Goal: Task Accomplishment & Management: Manage account settings

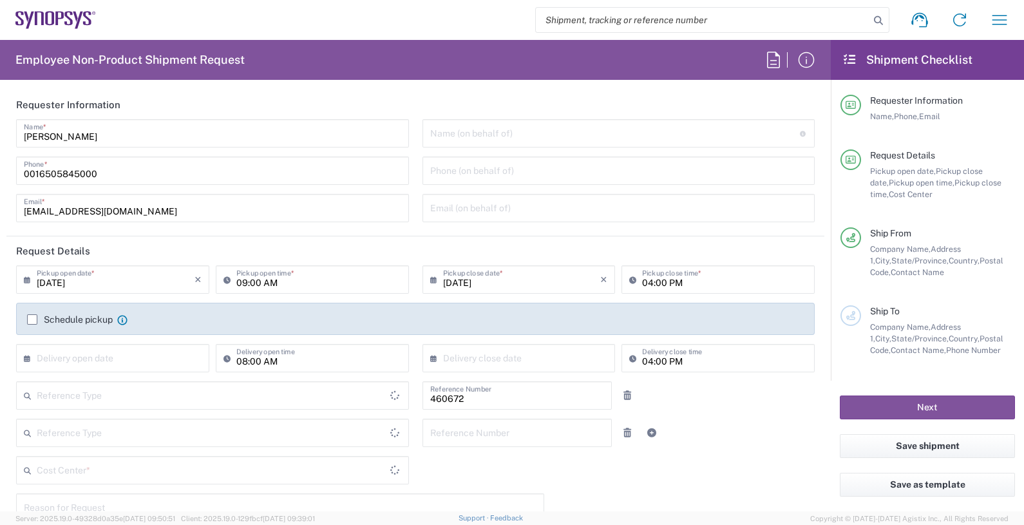
type input "Department"
type input "US01, FIN, Distri 460672"
type input "Delivered at Place"
type input "[GEOGRAPHIC_DATA]"
type input "[US_STATE]"
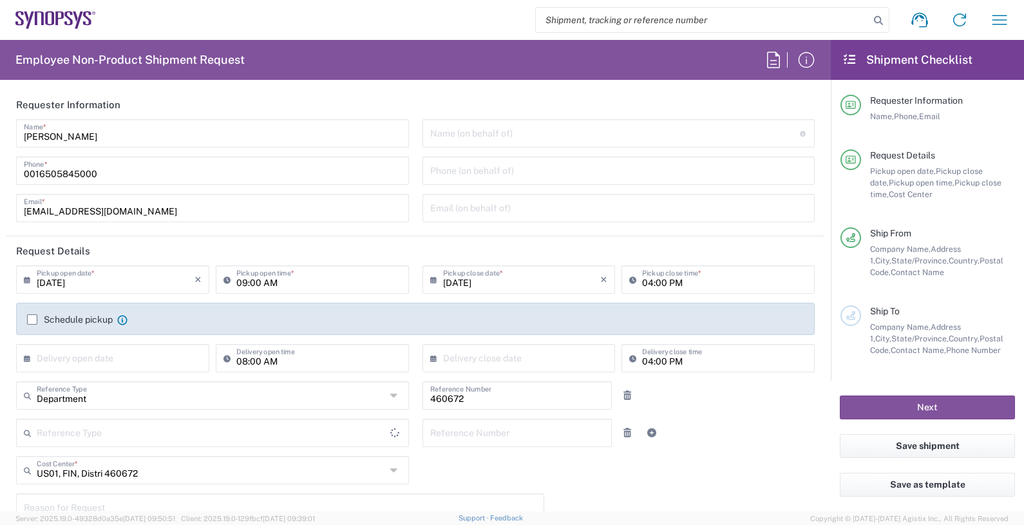
type input "[GEOGRAPHIC_DATA]"
type input "Headquarters USSV"
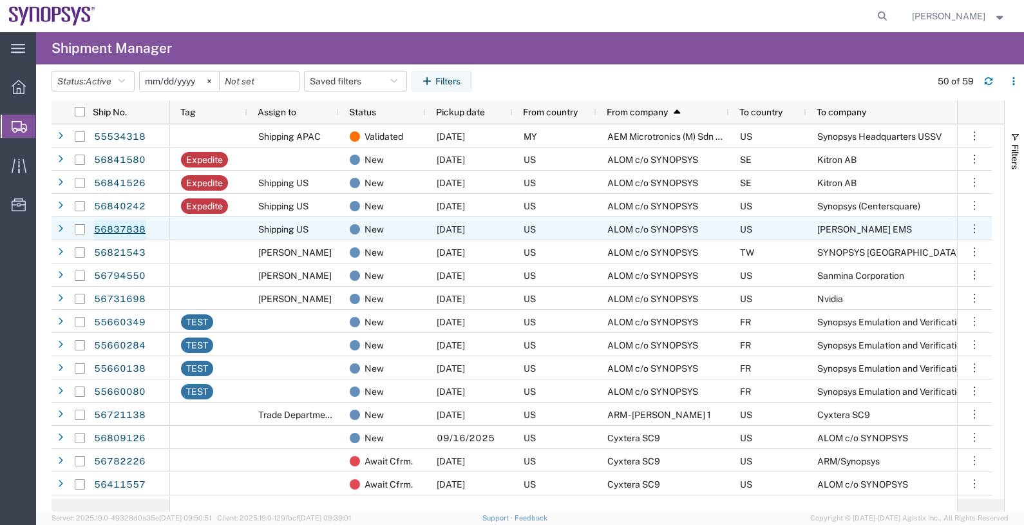
click at [128, 229] on link "56837838" at bounding box center [119, 230] width 53 height 21
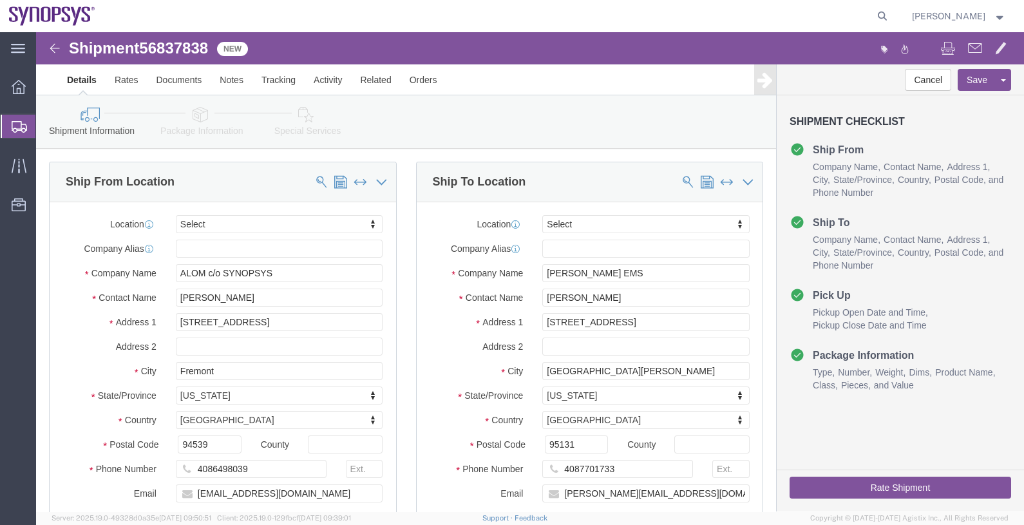
select select
click link "Assign To"
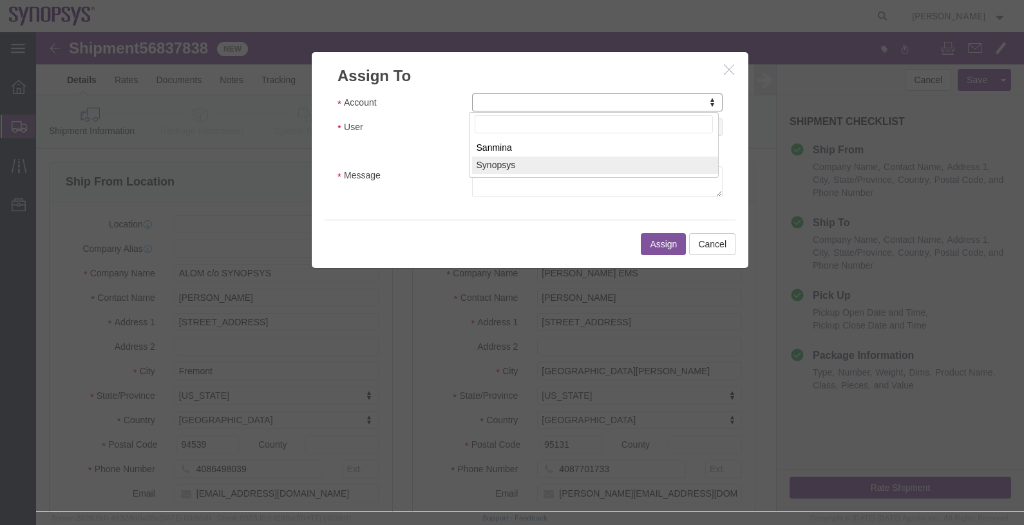
select select "117156"
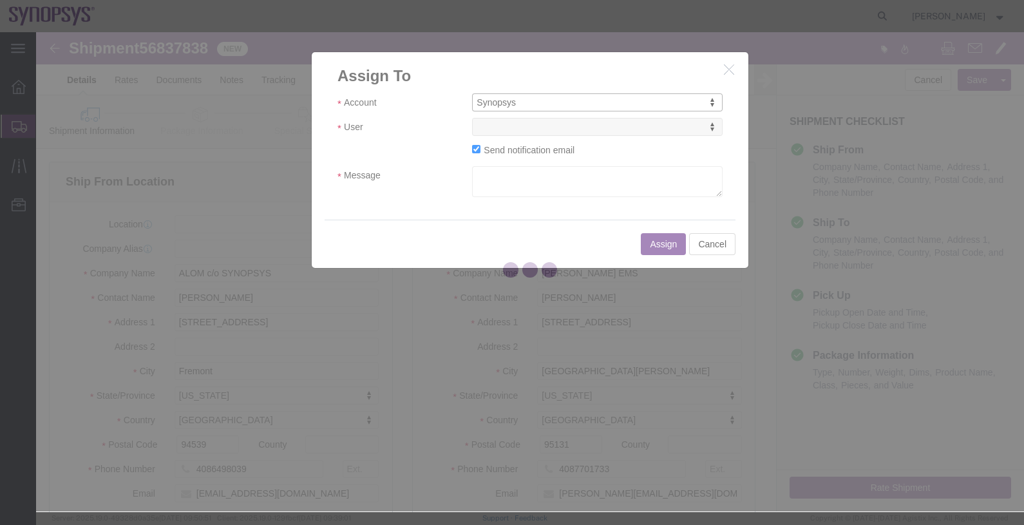
select select
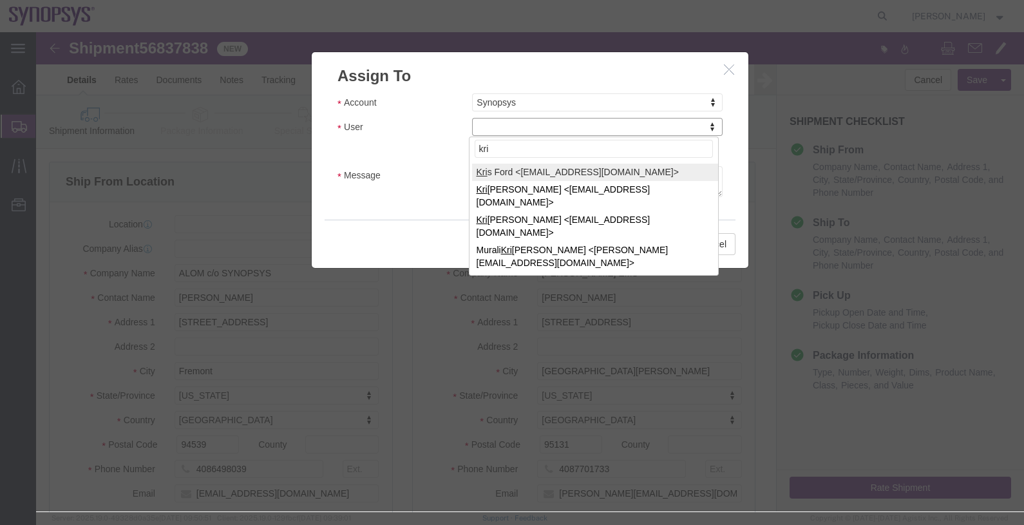
type input "kri"
select select "98360"
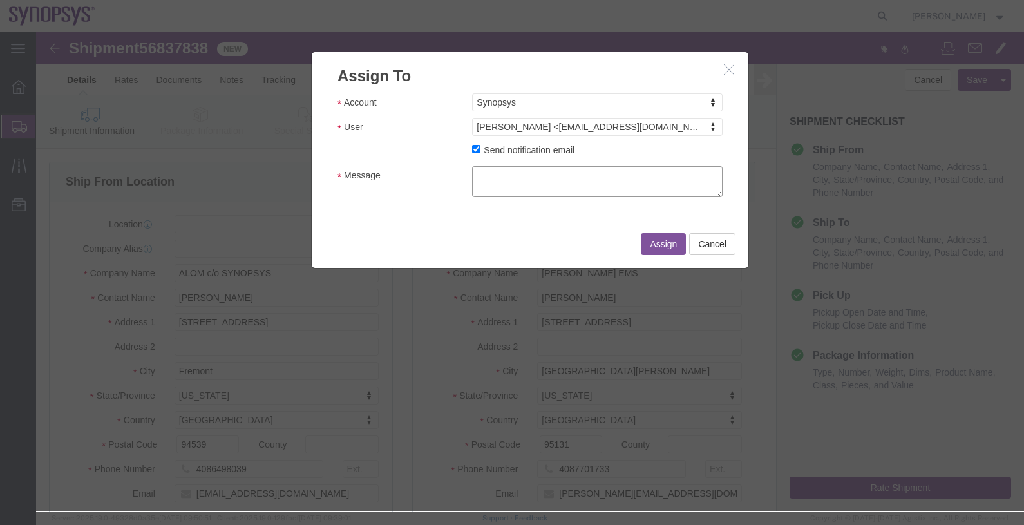
click textarea "Message"
type textarea "."
click button "Assign"
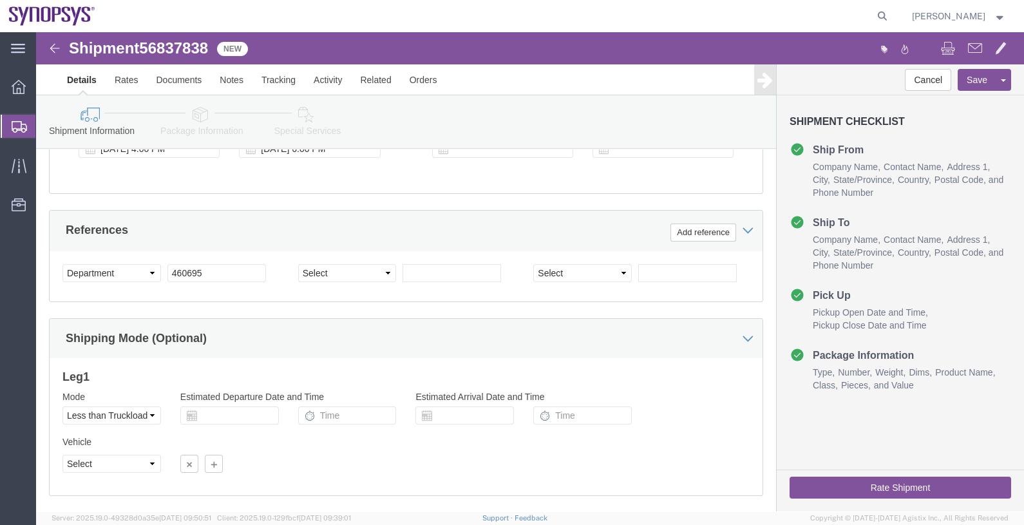
scroll to position [638, 0]
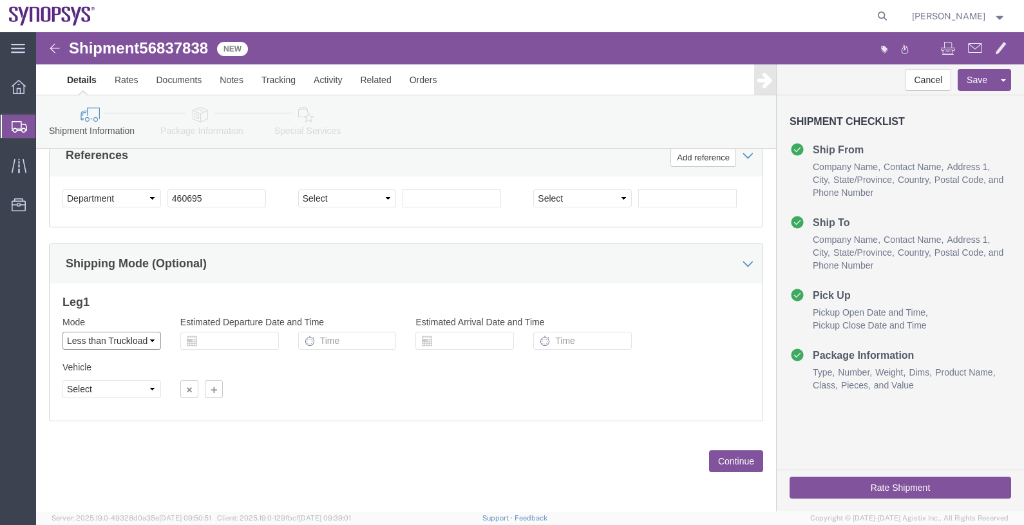
click select "Select Air Less than Truckload Multi-Leg Ocean Freight Rail Small Parcel Truckl…"
select select
click select "Select Air Less than Truckload Multi-Leg Ocean Freight Rail Small Parcel Truckl…"
click button "Continue"
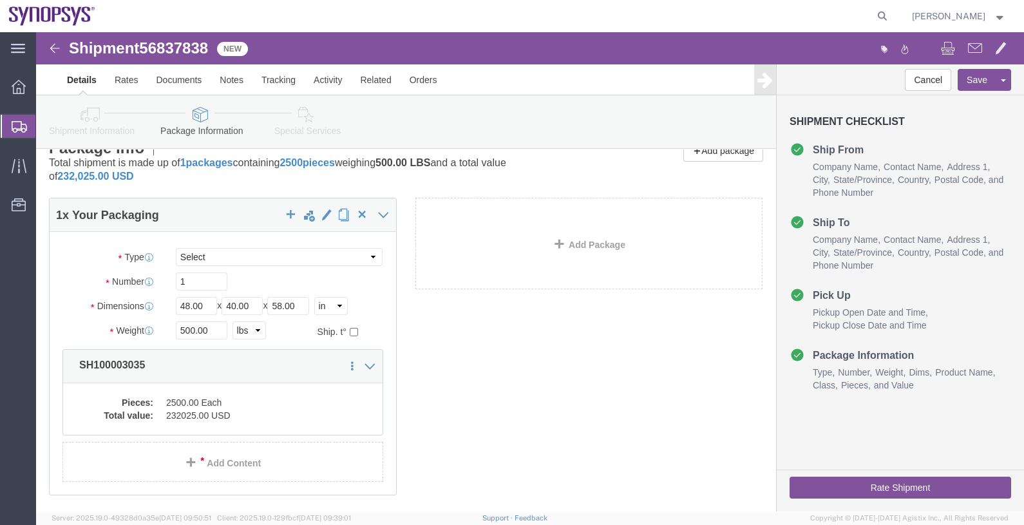
scroll to position [96, 0]
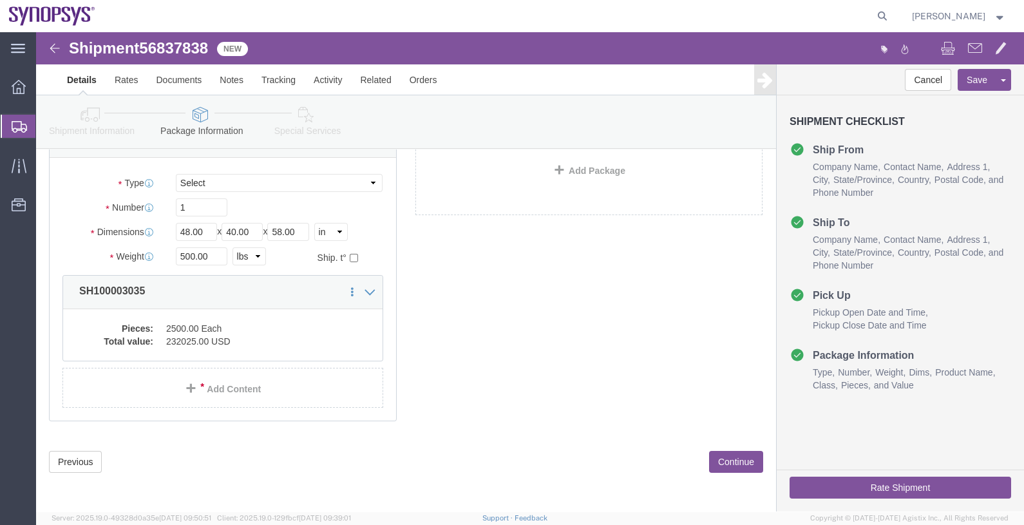
click button "Continue"
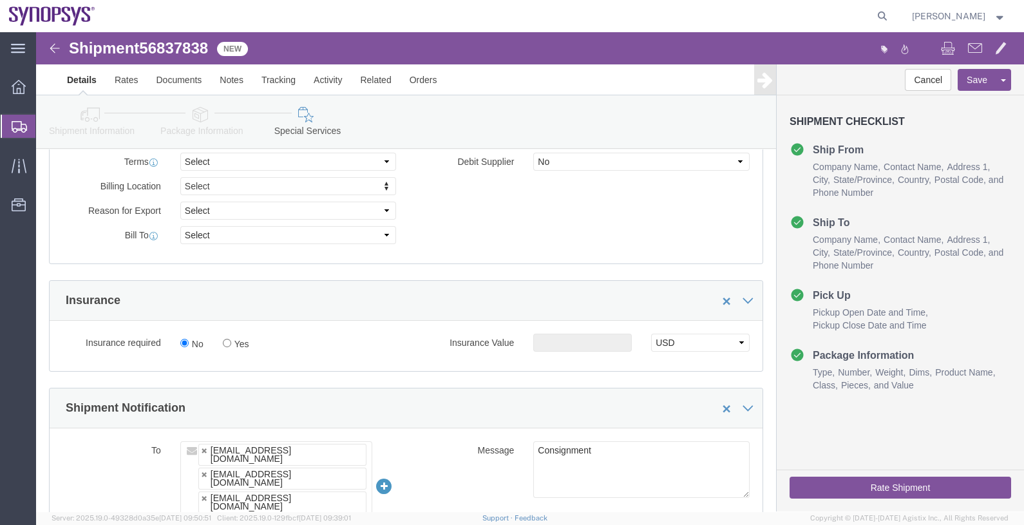
scroll to position [740, 0]
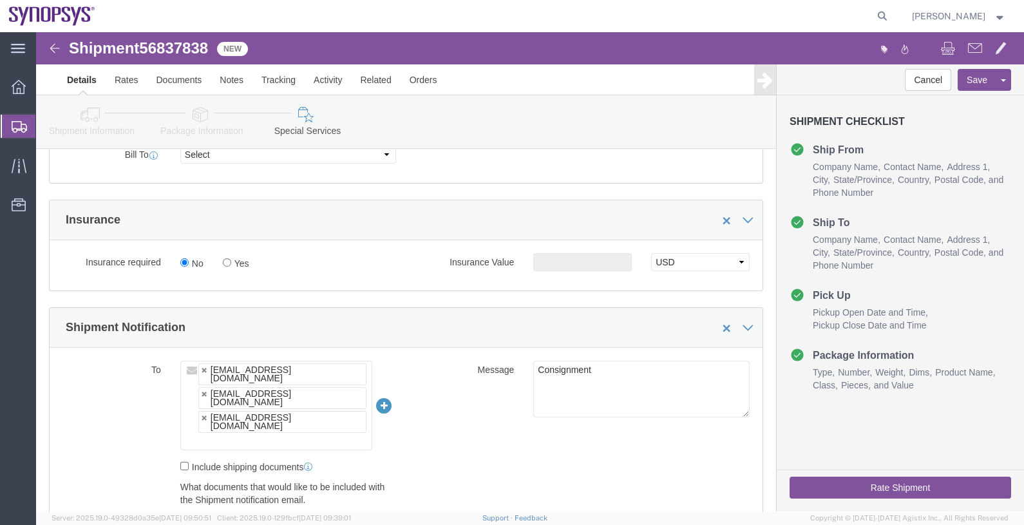
click ul "inventory-team@synopsys.com mueno@synopsys.com jerryd@synopsys.com"
type input "kford@synopsys.com"
type input "inventory-team@synopsys.com,mueno@synopsys.com,jerryd@synopsys.com,kford@synops…"
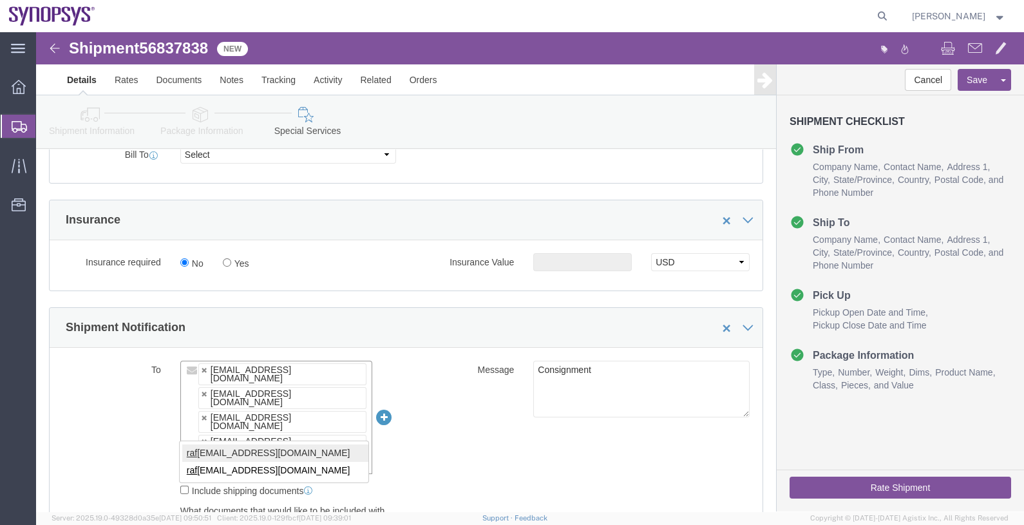
type input "raf"
type input "inventory-team@synopsys.com,mueno@synopsys.com,jerryd@synopsys.com,kford@synops…"
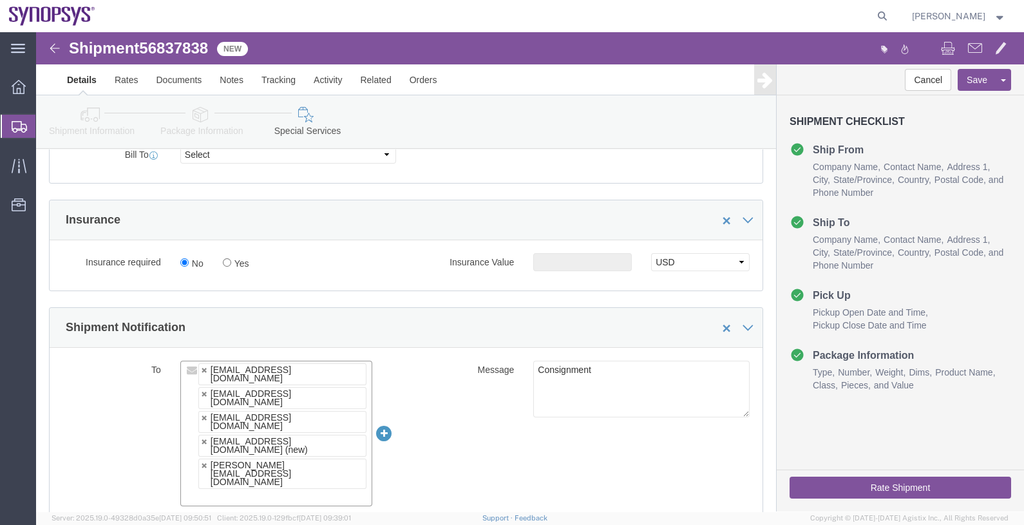
paste input "drasmussen@alom.com"
type input "drasmussen@alom.com"
type input "inventory-team@synopsys.com,mueno@synopsys.com,jerryd@synopsys.com,kford@synops…"
click button "Save"
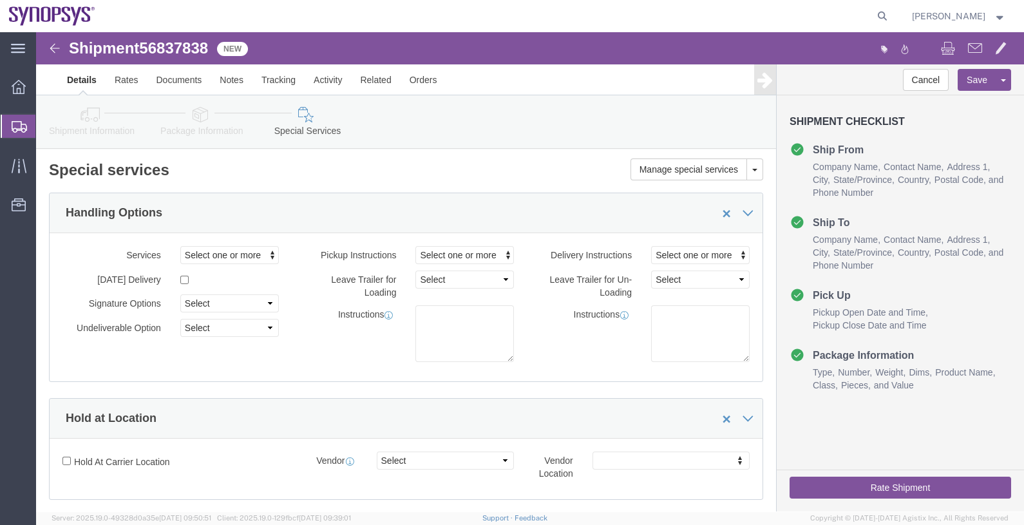
click at [46, 129] on span "Shipments" at bounding box center [40, 126] width 10 height 26
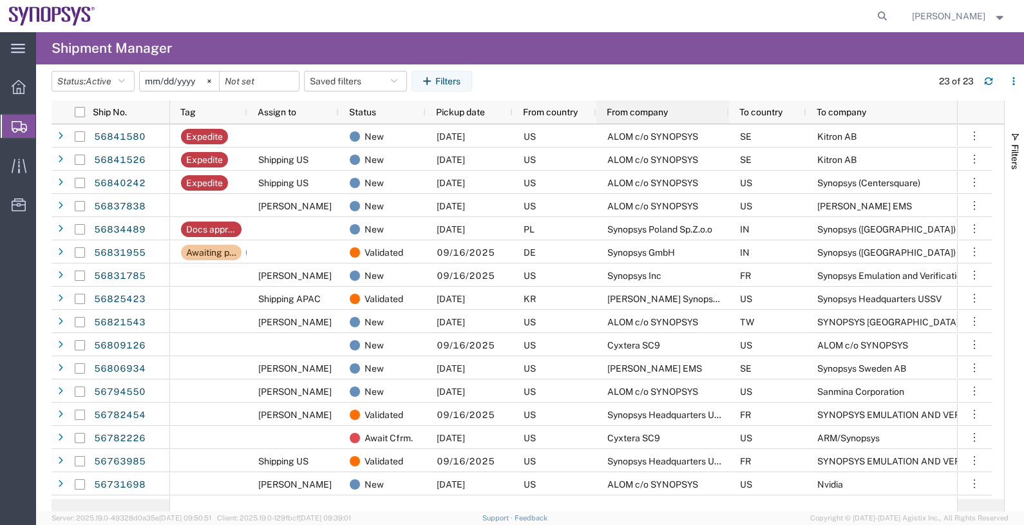
click at [644, 113] on span "From company" at bounding box center [637, 112] width 61 height 10
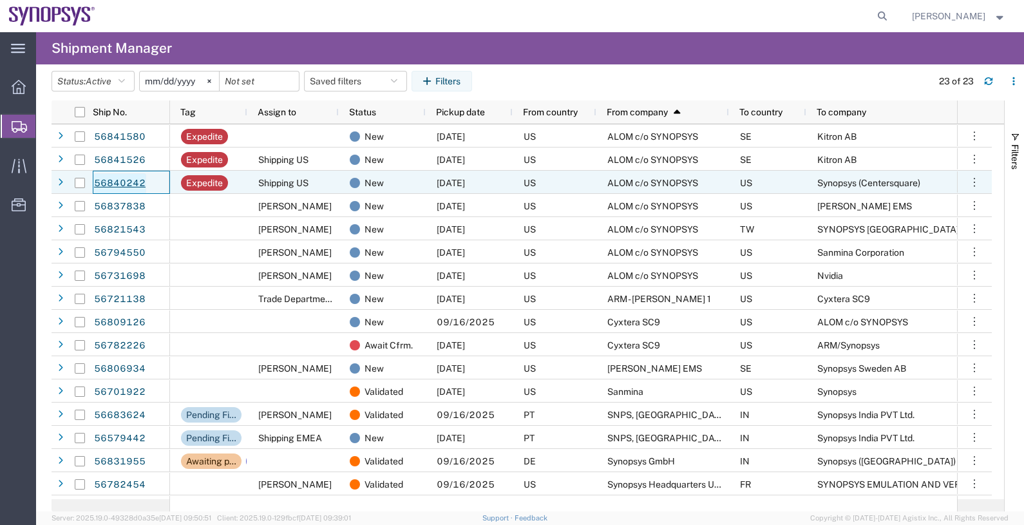
click at [133, 180] on link "56840242" at bounding box center [119, 183] width 53 height 21
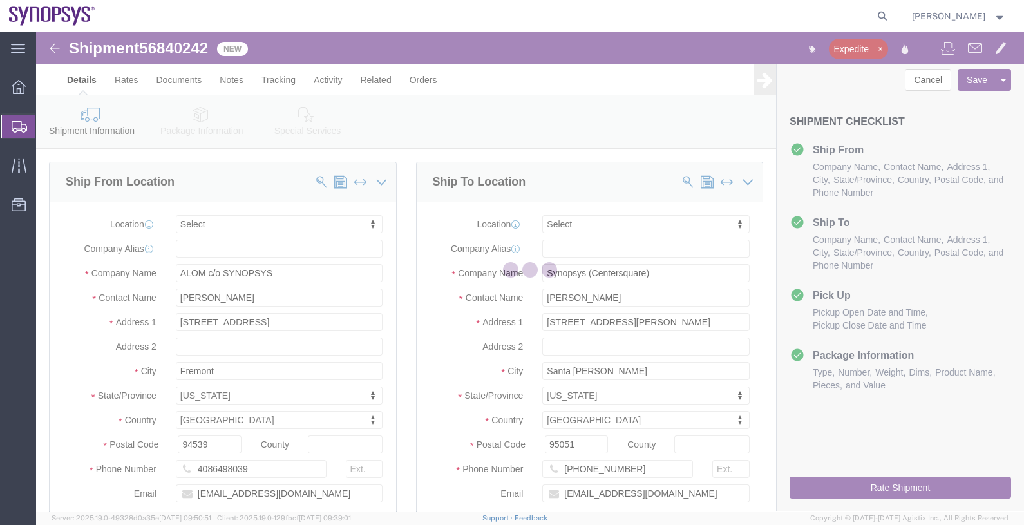
select select
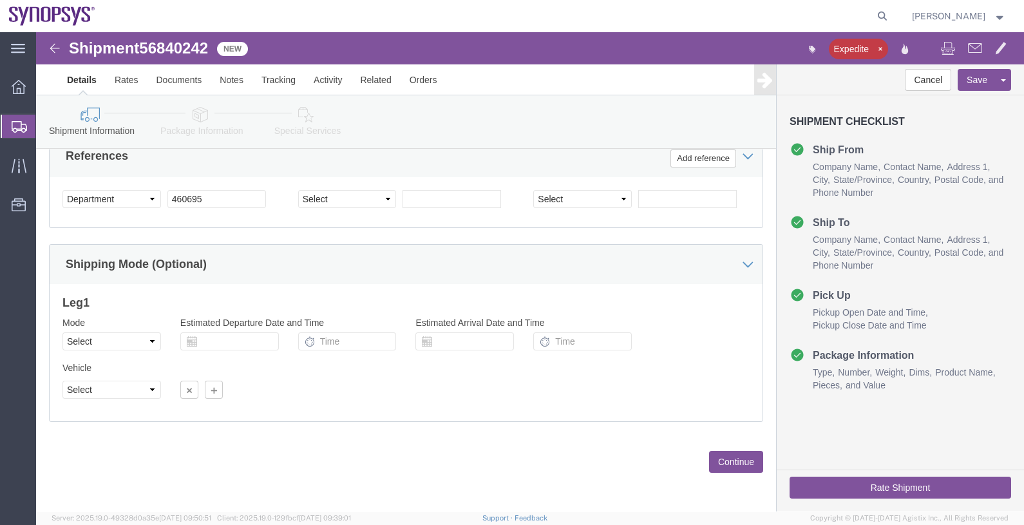
scroll to position [638, 0]
click button "Continue"
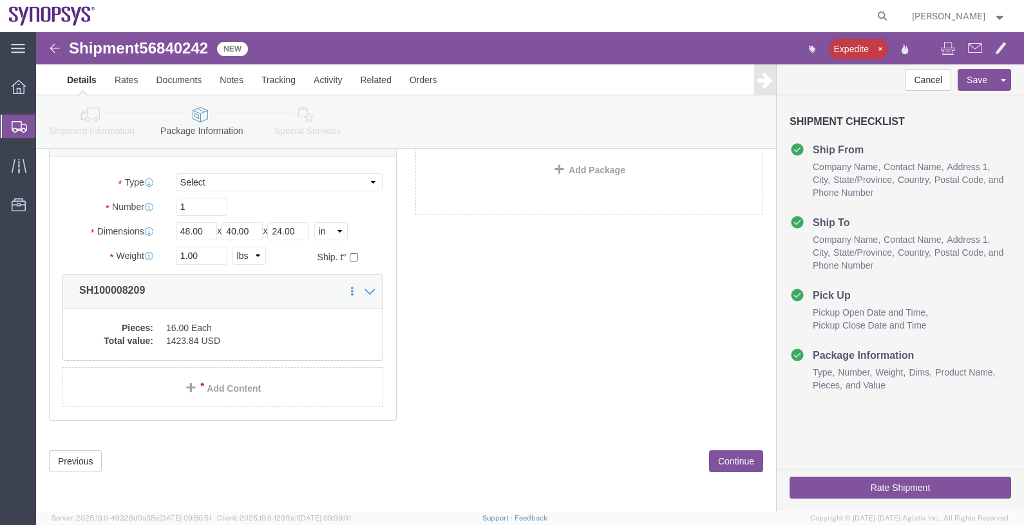
scroll to position [96, 0]
click button "Continue"
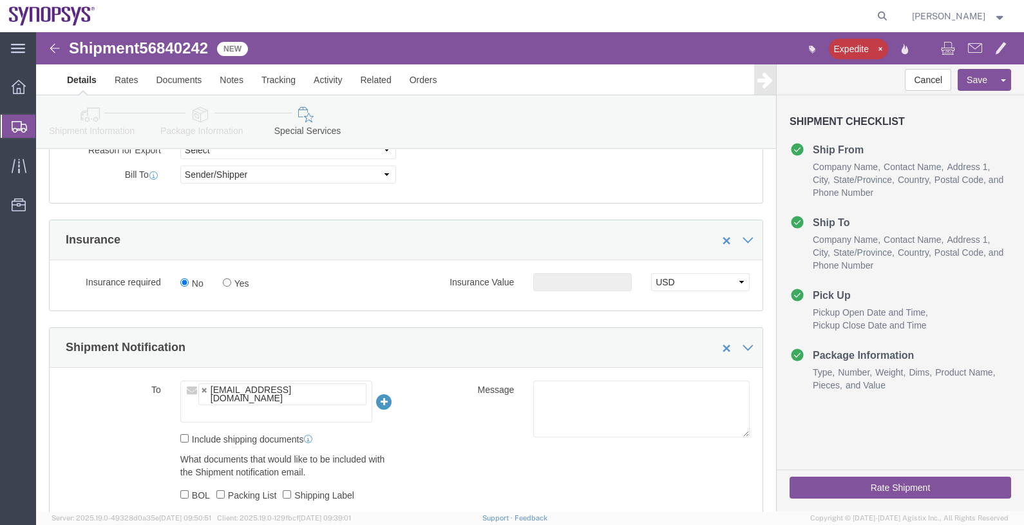
scroll to position [740, 0]
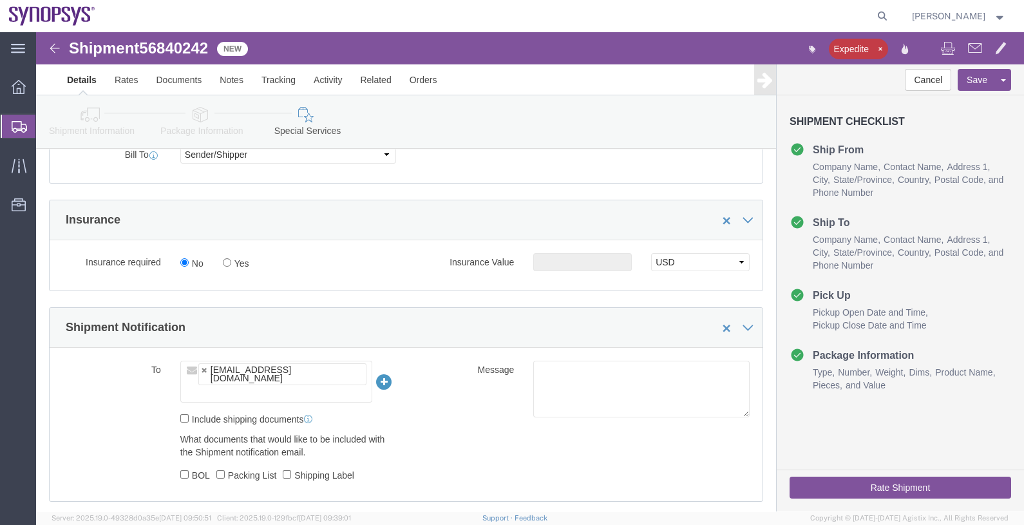
click ul "jerryd@synopsys.com"
type input "kford@synopsys.com"
type input "jerryd@synopsys.com,kford@synopsys.com"
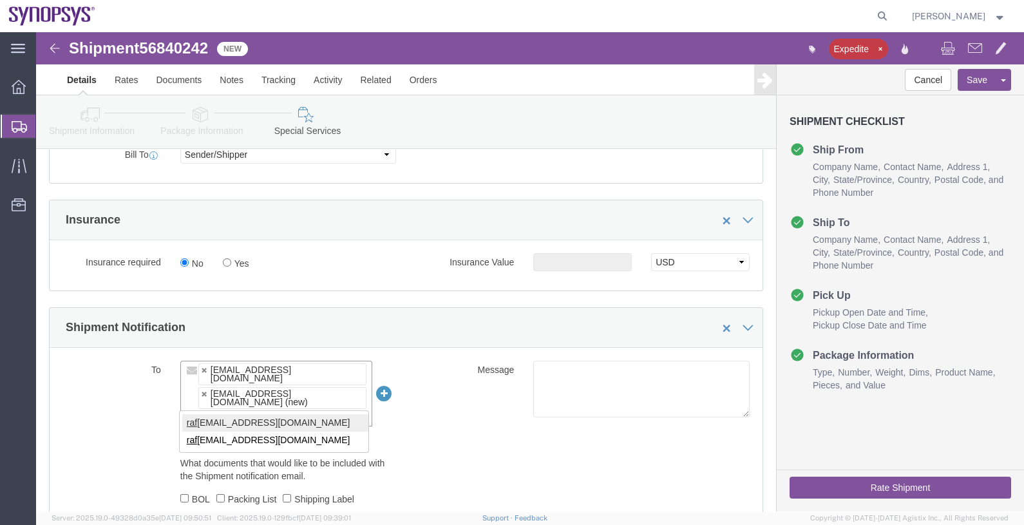
type input "raf"
type input "jerryd@synopsys.com,kford@synopsys.com,rafael@synopsys.com"
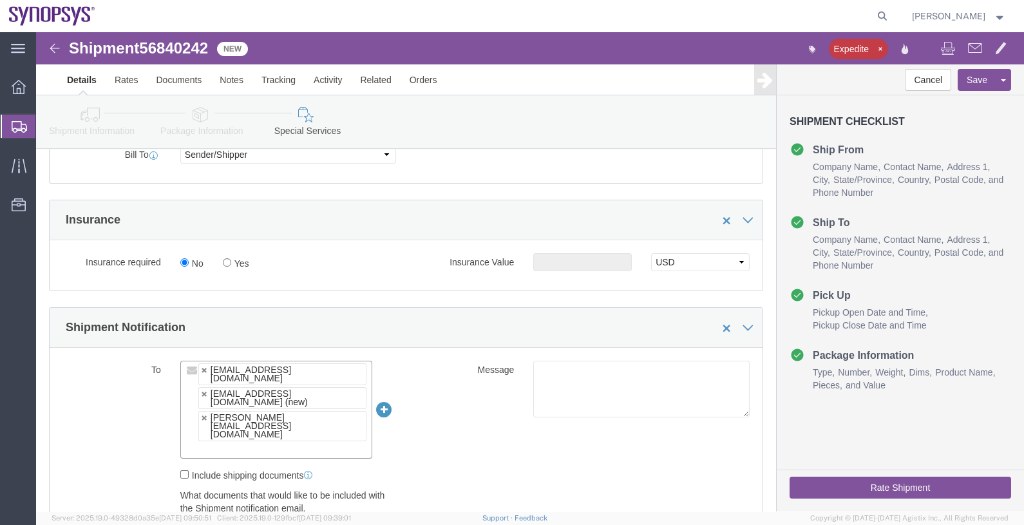
paste input "drasmussen@alom.com"
type input "drasmussen@alom.com"
type input "jerryd@synopsys.com,kford@synopsys.com,rafael@synopsys.com,drasmussen@alom.com"
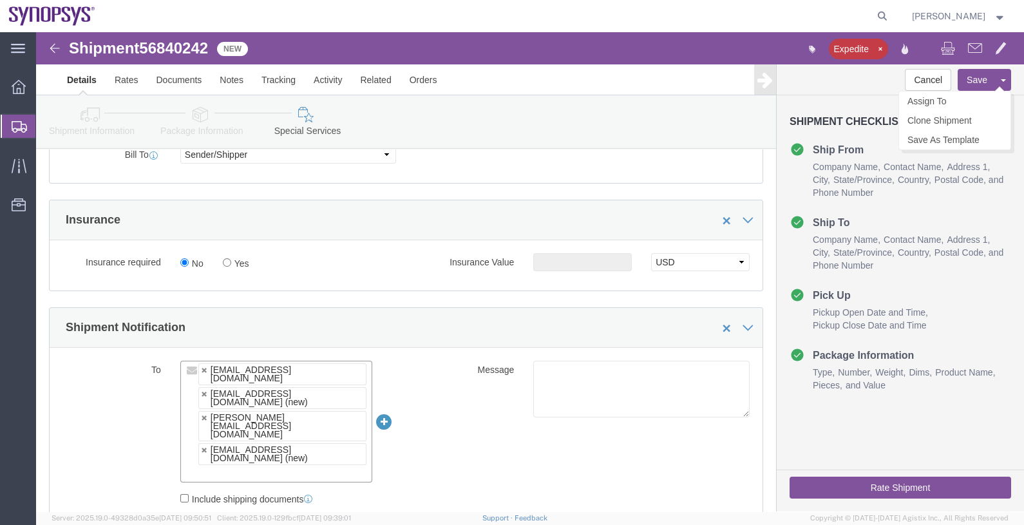
click button "Save"
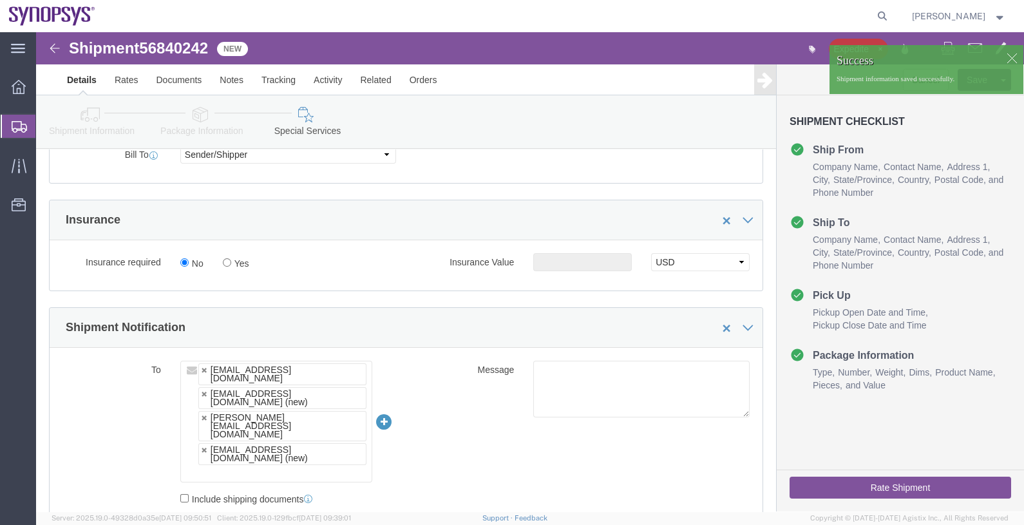
click div
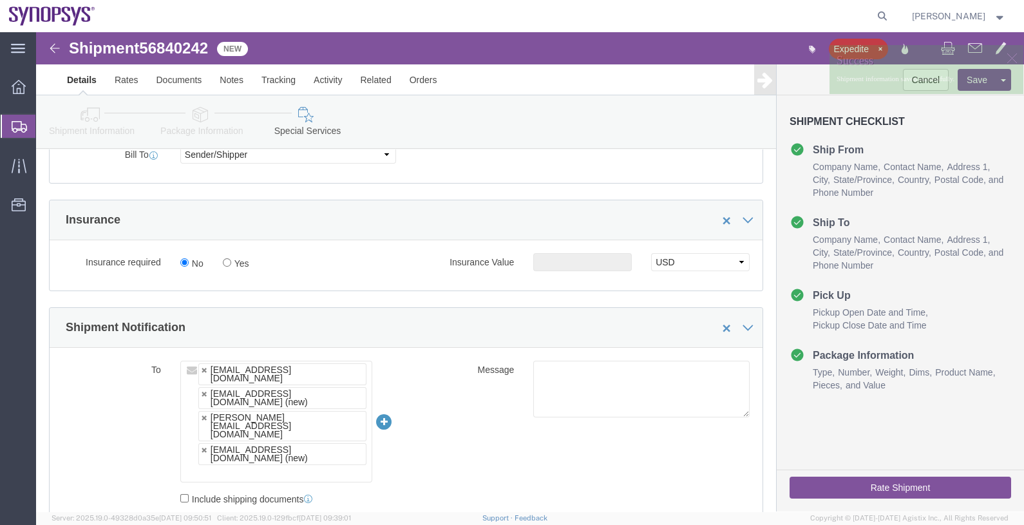
click p "Shipment information saved successfully."
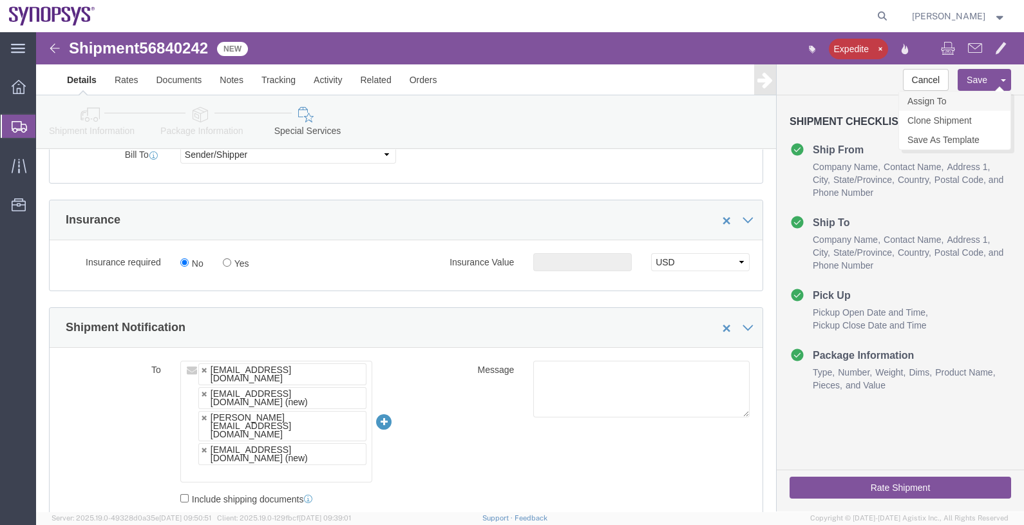
click link "Assign To"
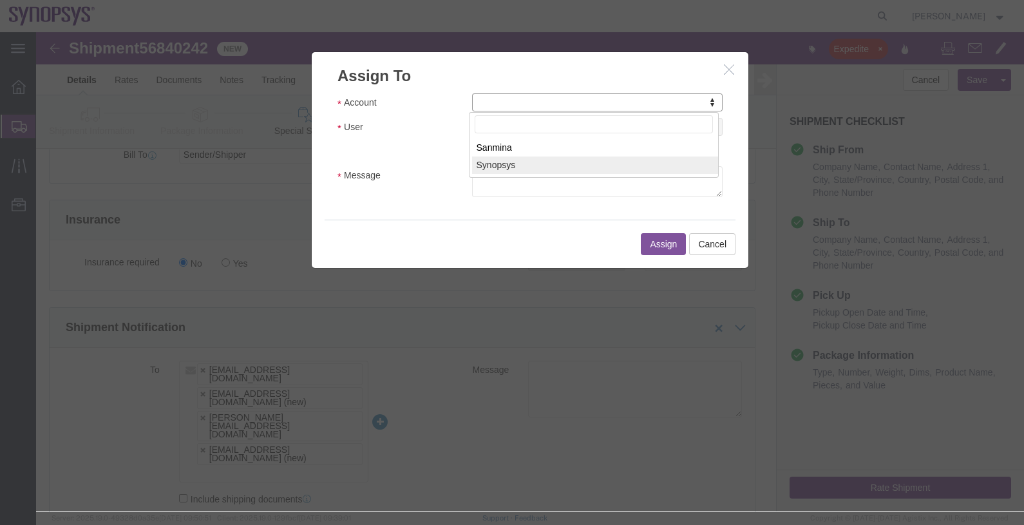
select select "117156"
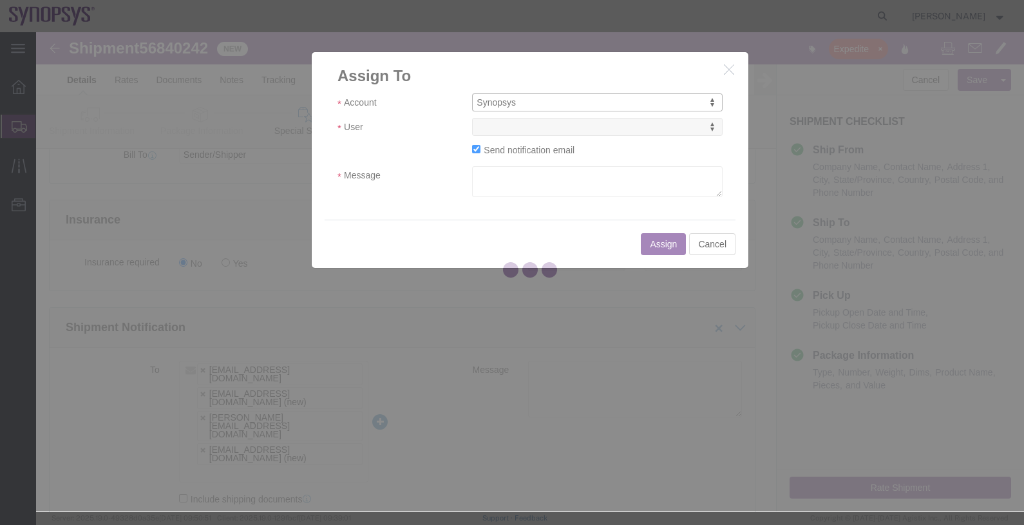
select select
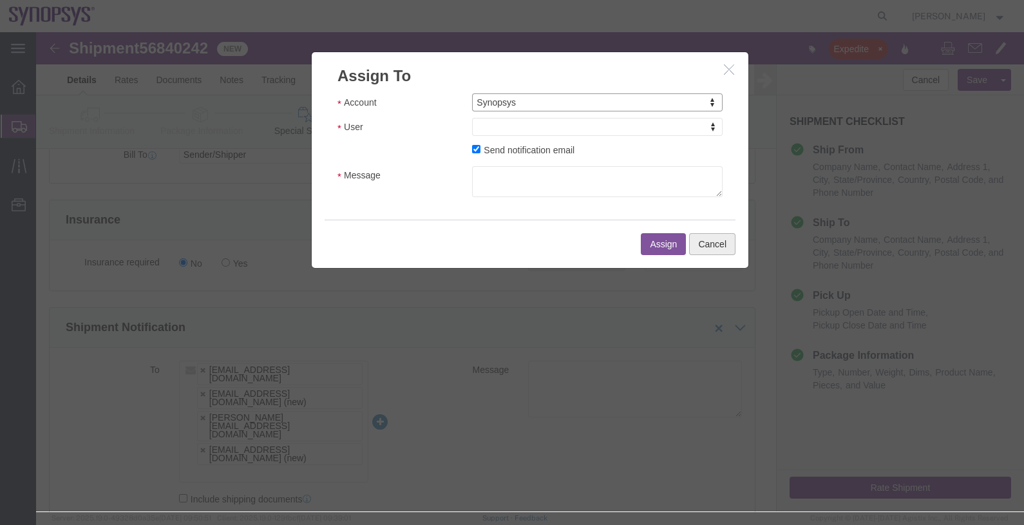
click button "Cancel"
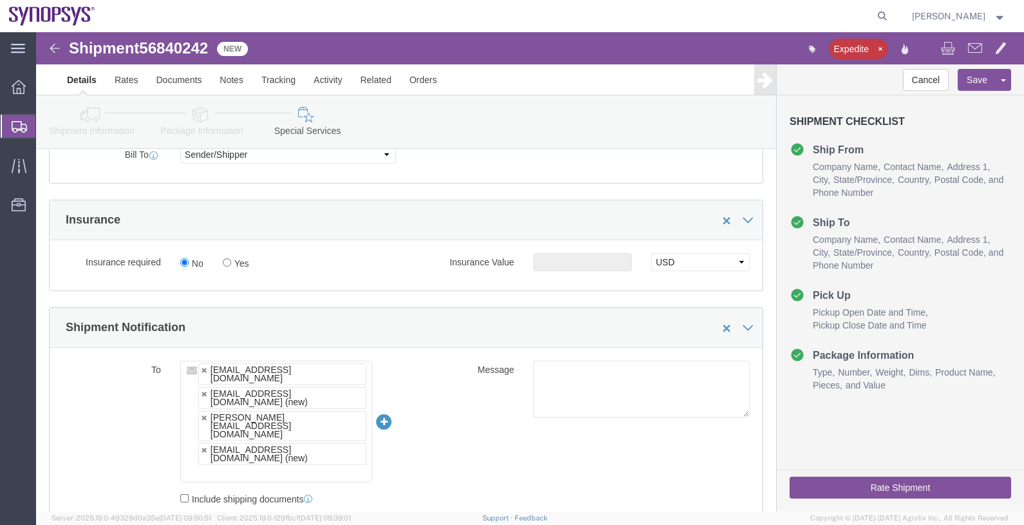
click icon
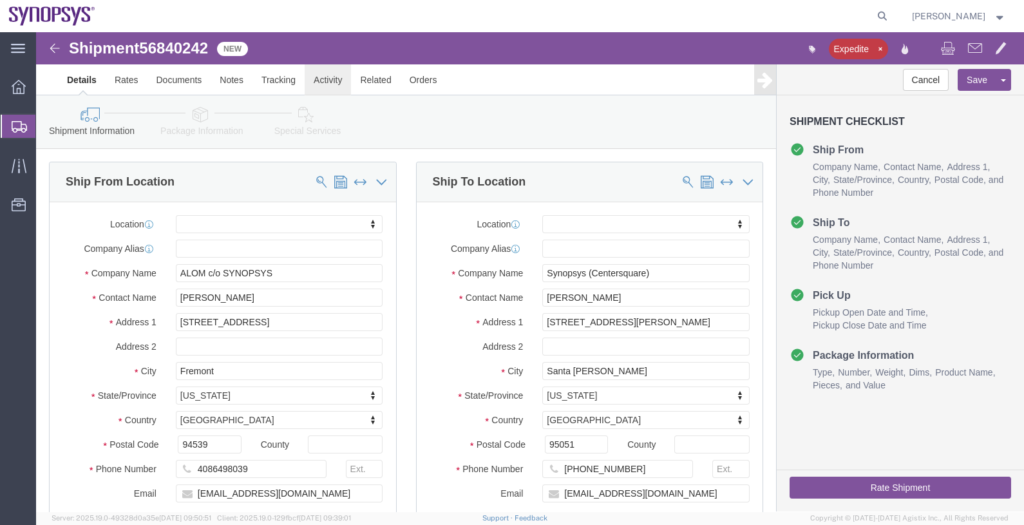
click link "Activity"
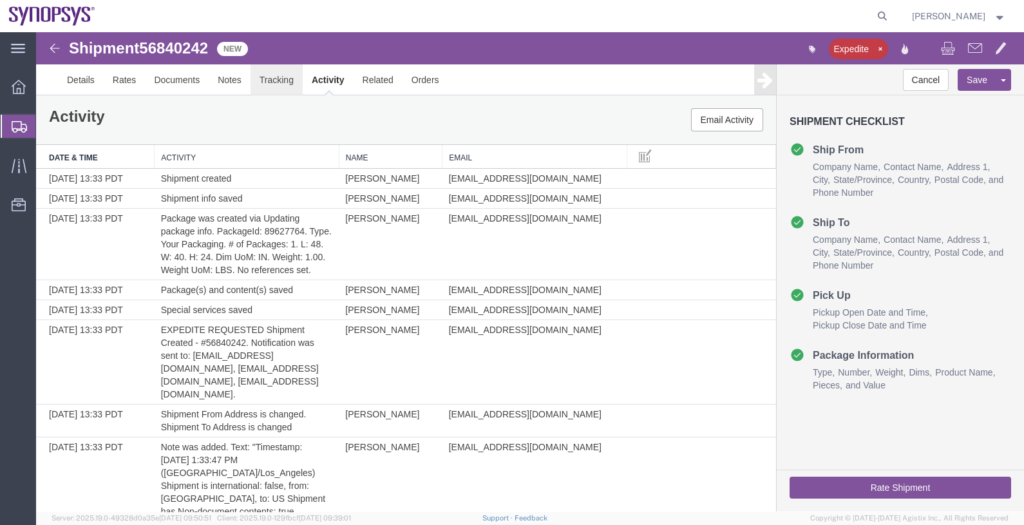
click at [267, 77] on link "Tracking" at bounding box center [277, 79] width 52 height 31
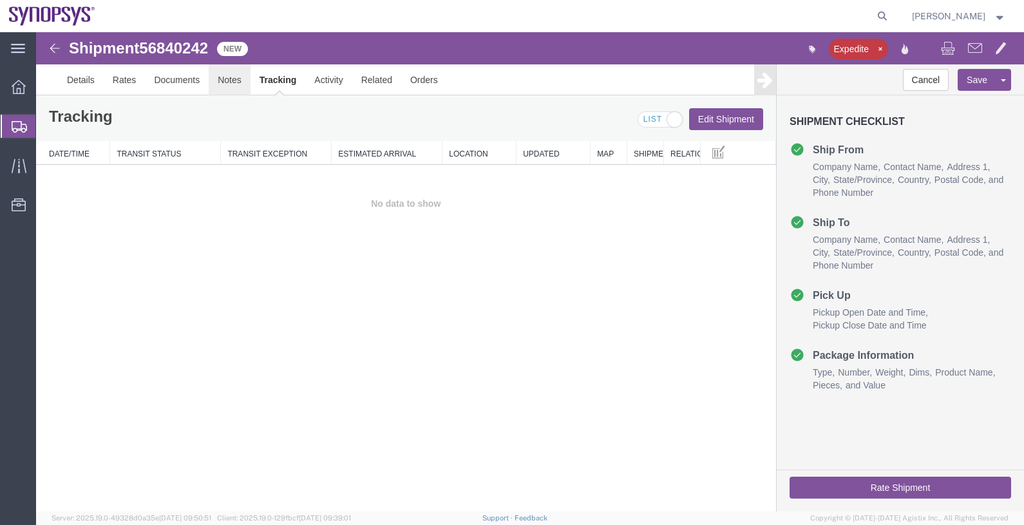
click at [230, 80] on link "Notes" at bounding box center [230, 79] width 42 height 31
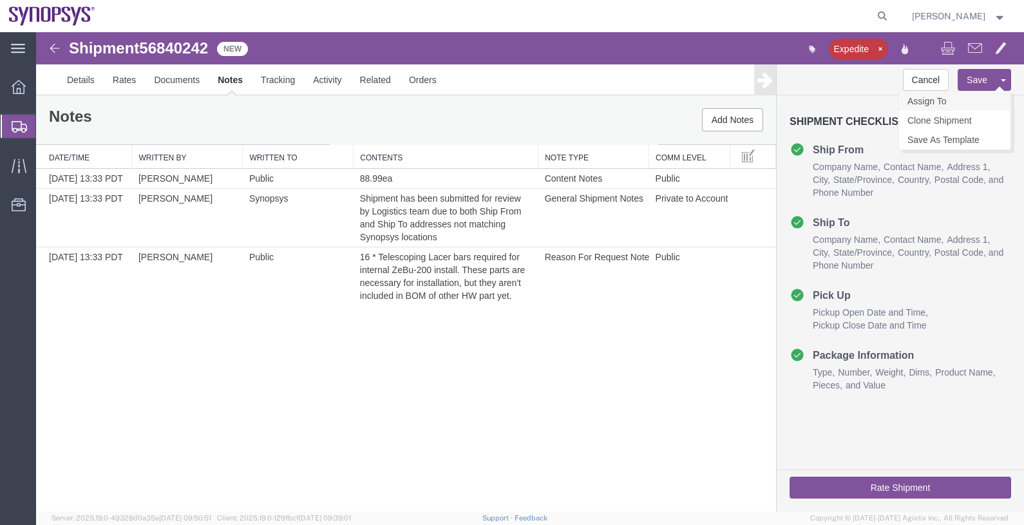
click at [948, 100] on link "Assign To" at bounding box center [954, 100] width 111 height 19
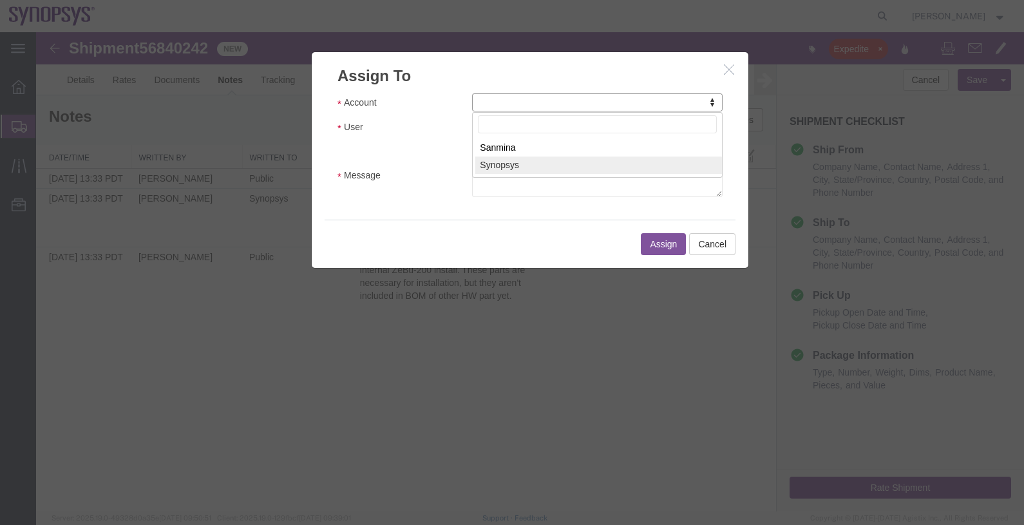
select select "117156"
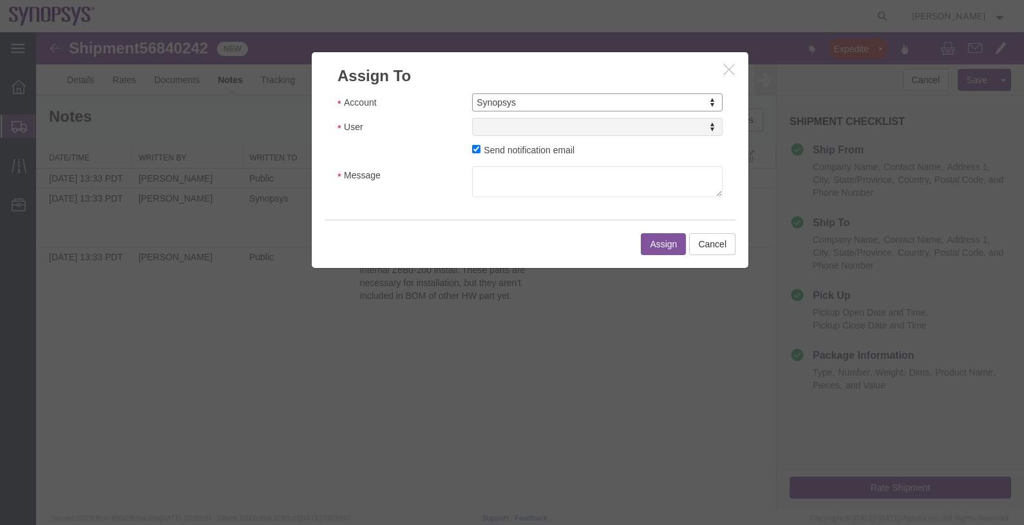
select select
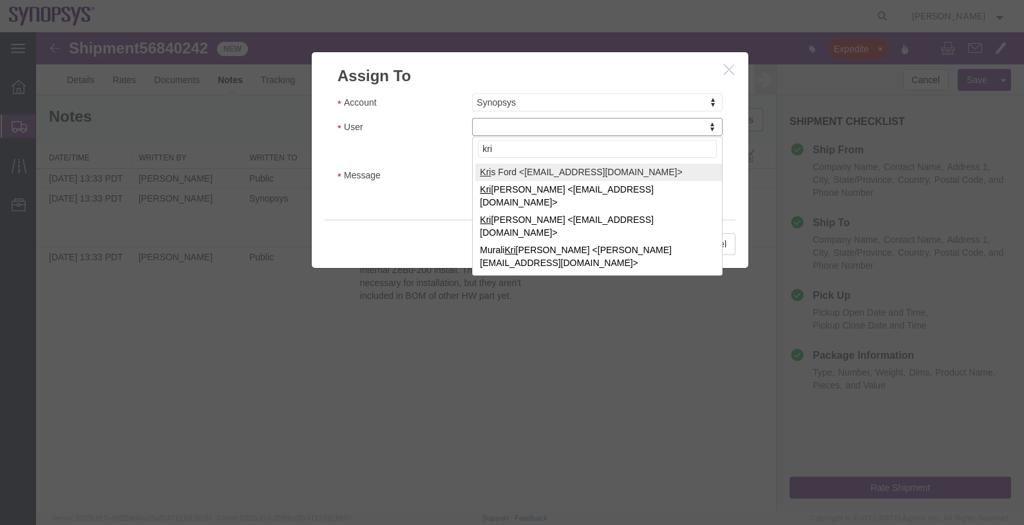
type input "kri"
select select "98360"
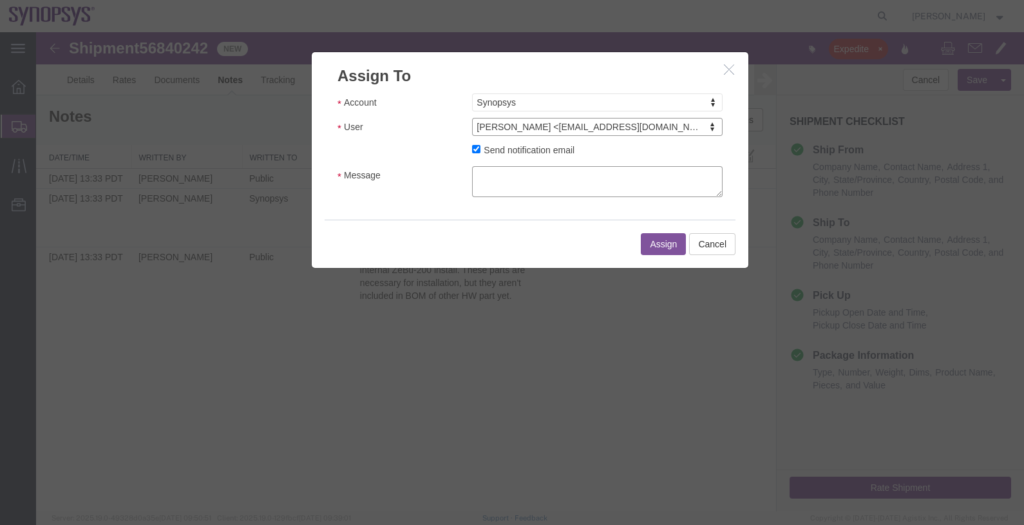
click at [512, 177] on textarea "Message" at bounding box center [597, 181] width 251 height 31
type textarea "."
click at [656, 244] on button "Assign" at bounding box center [663, 244] width 45 height 22
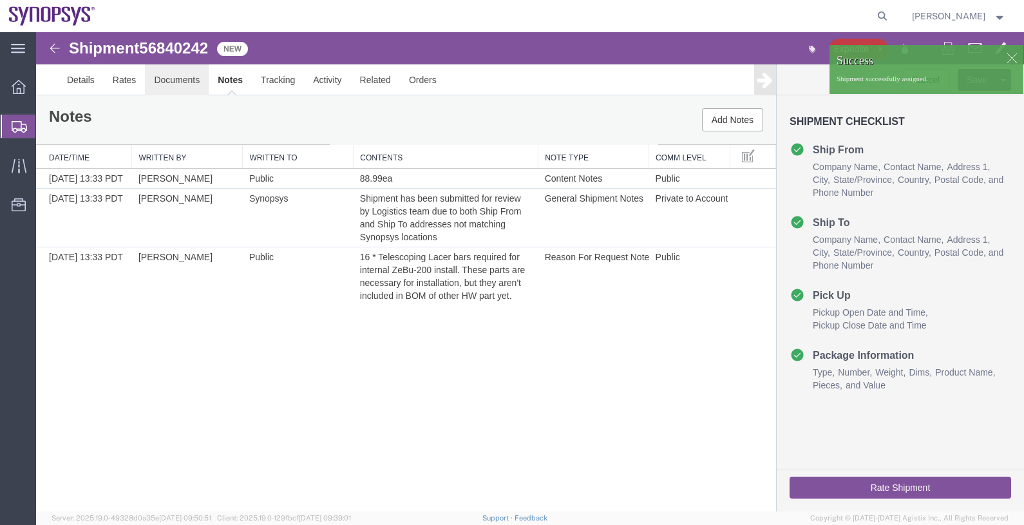
click at [157, 77] on link "Documents" at bounding box center [177, 79] width 64 height 31
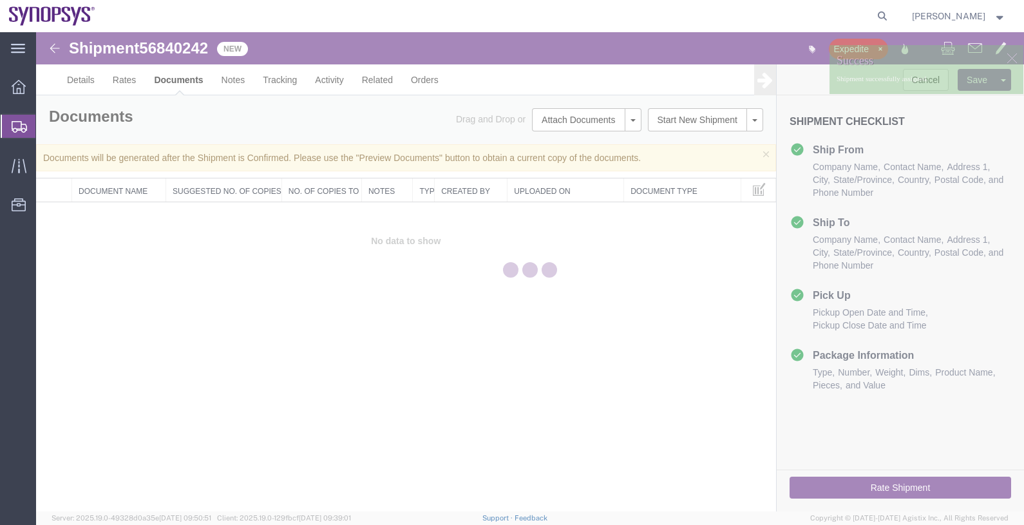
click at [182, 48] on span "56840242" at bounding box center [173, 47] width 69 height 17
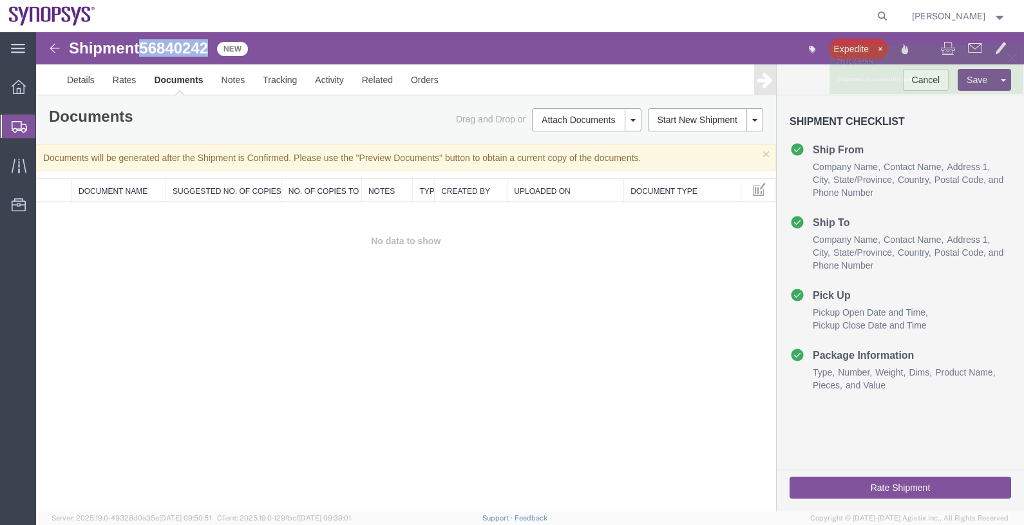
drag, startPoint x: 218, startPoint y: 81, endPoint x: 182, endPoint y: 48, distance: 48.8
click at [182, 48] on span "56840242" at bounding box center [173, 47] width 69 height 17
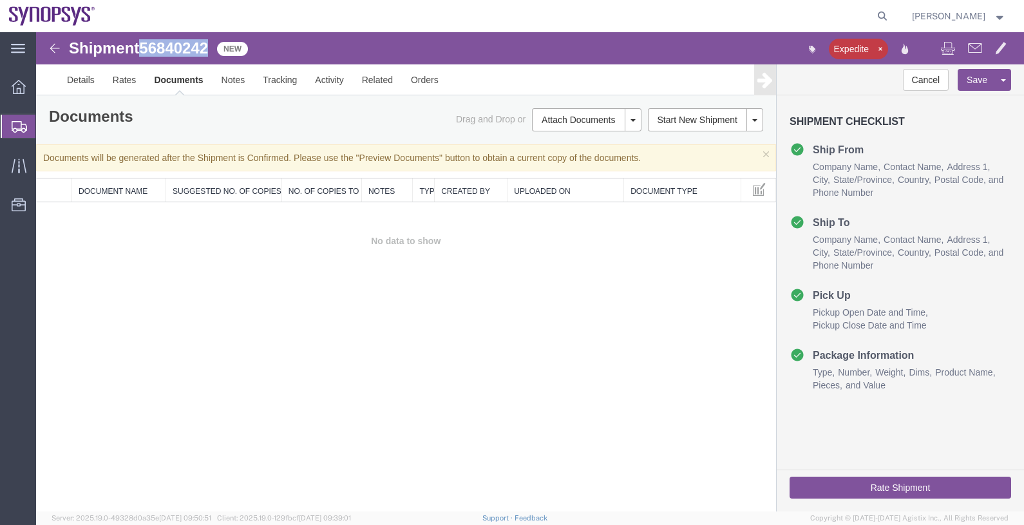
copy span "56840242"
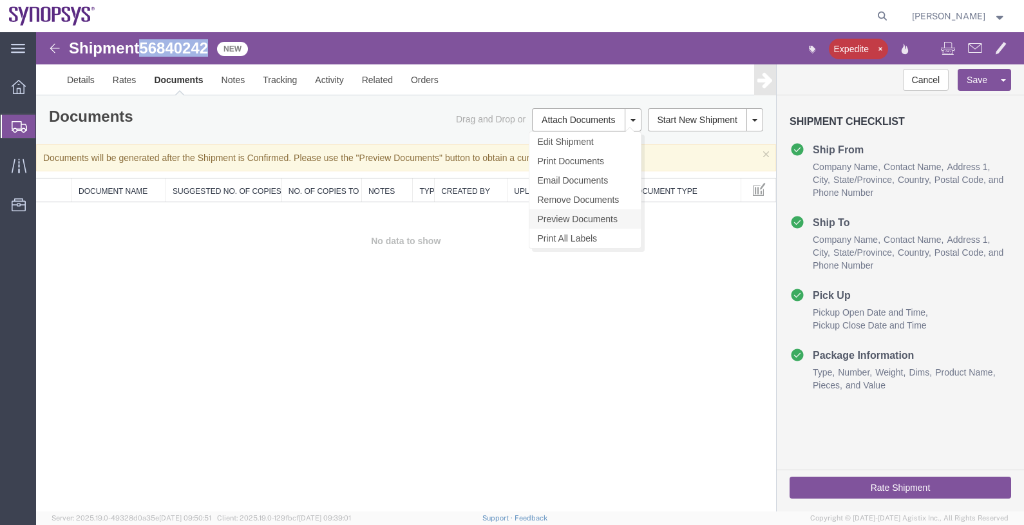
click at [572, 217] on link "Preview Documents" at bounding box center [585, 218] width 111 height 19
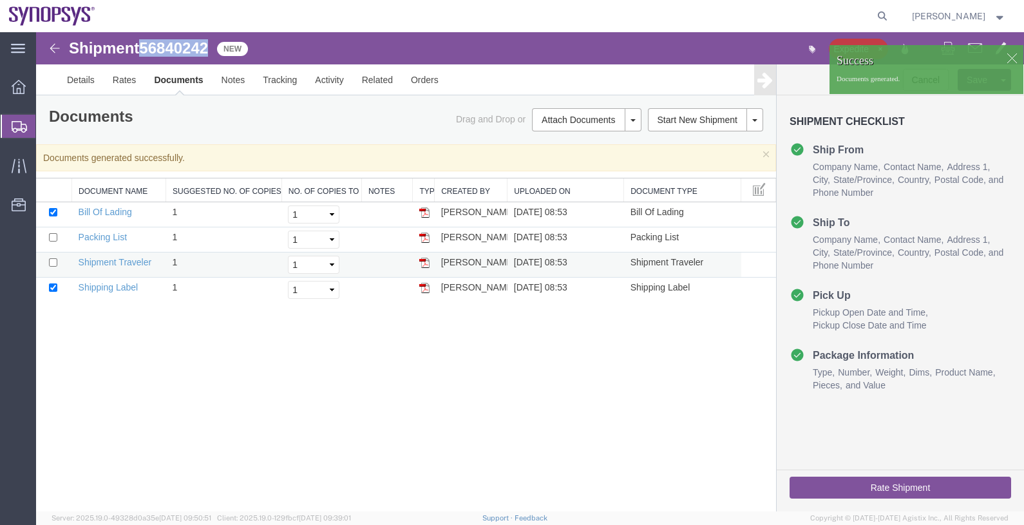
click at [427, 263] on img at bounding box center [424, 263] width 10 height 10
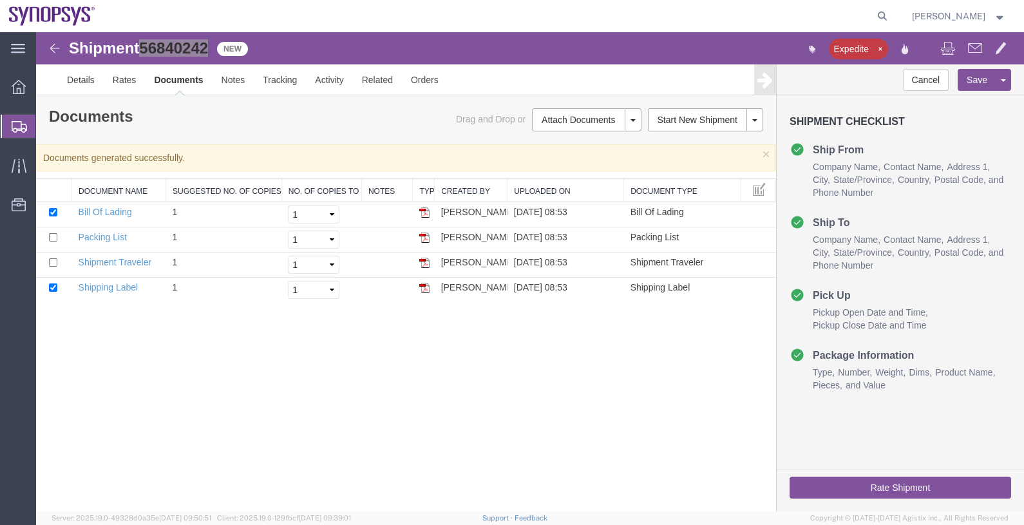
click at [46, 129] on span "Shipments" at bounding box center [40, 126] width 10 height 26
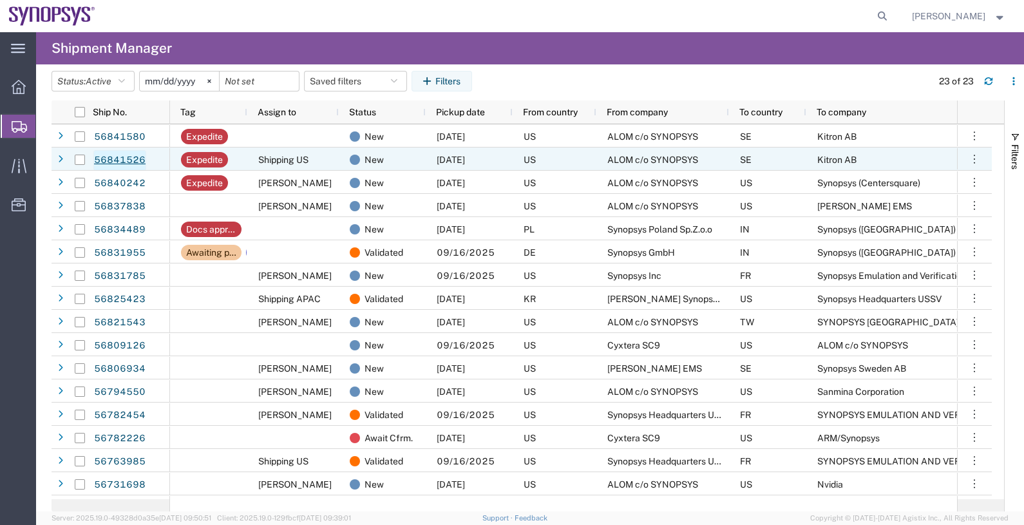
click at [127, 157] on link "56841526" at bounding box center [119, 160] width 53 height 21
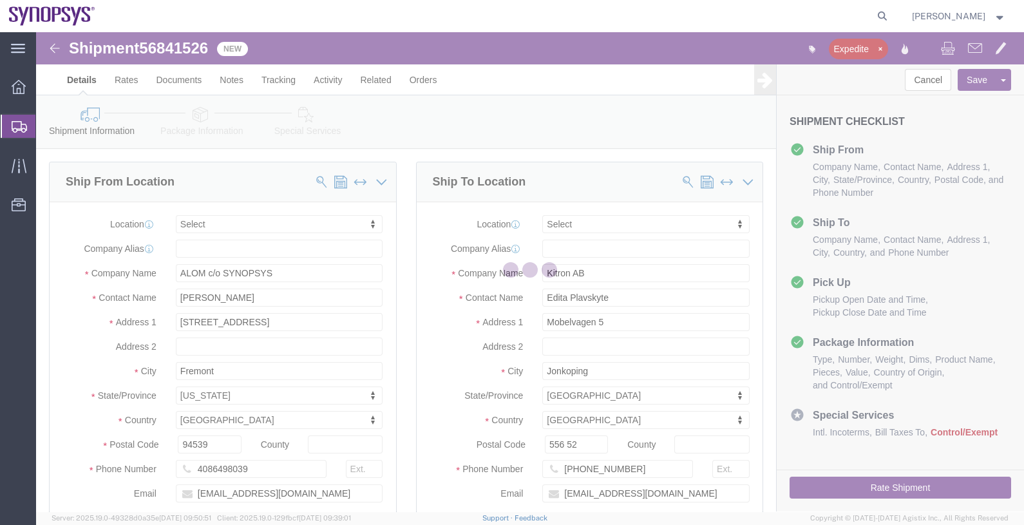
select select
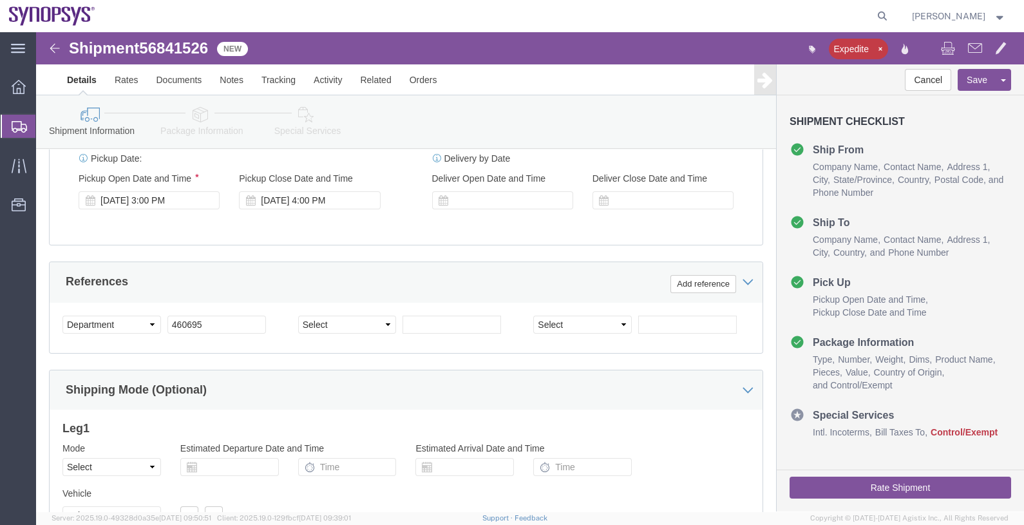
scroll to position [477, 0]
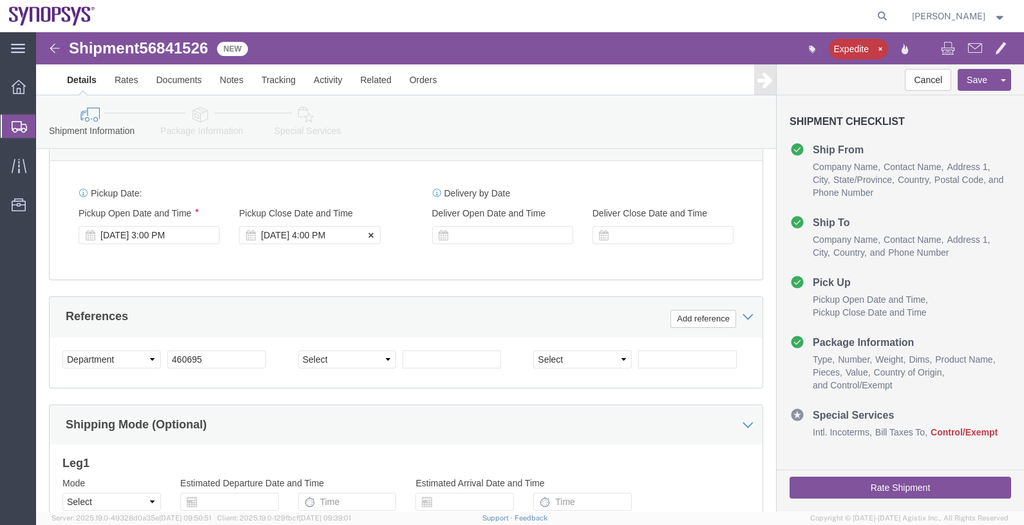
click div "Sep 17 2025 4:00 PM"
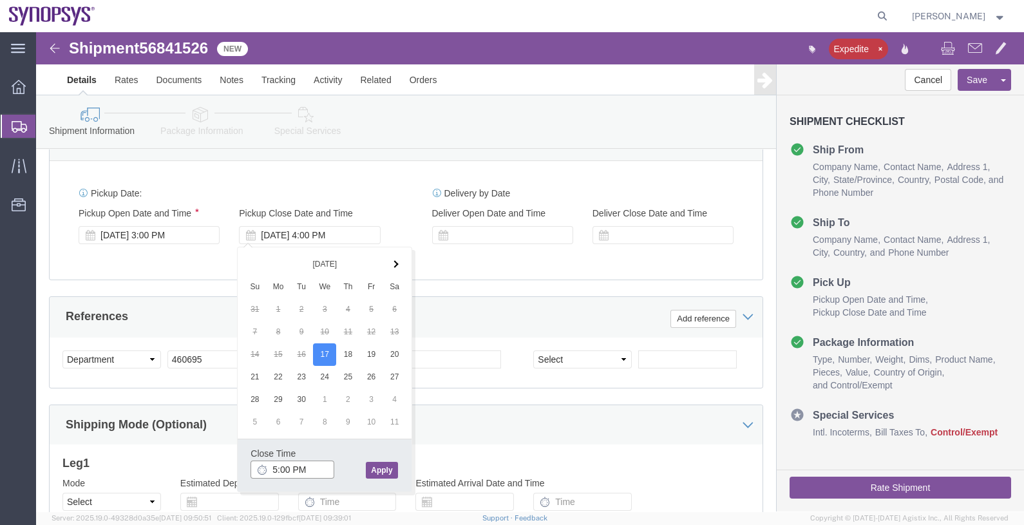
type input "5:00 PM"
click button "Apply"
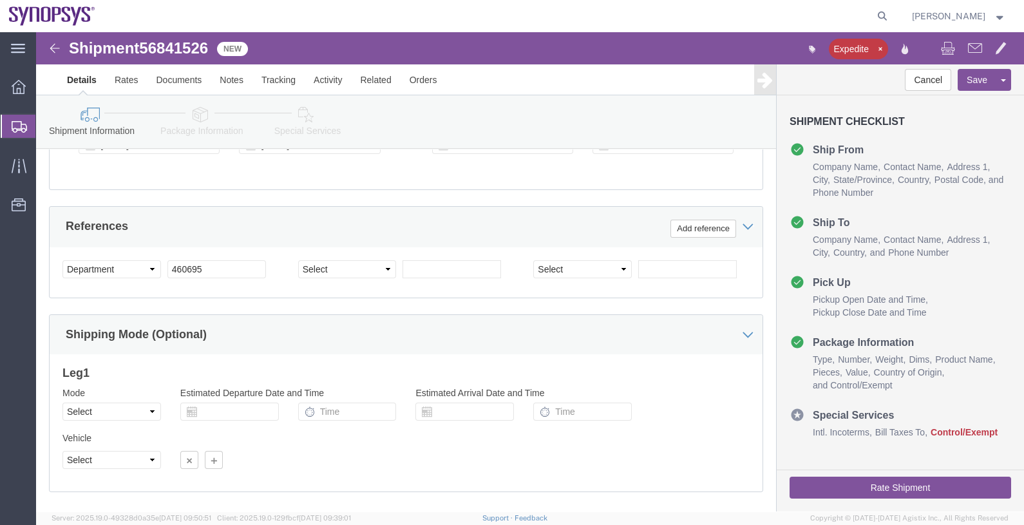
scroll to position [638, 0]
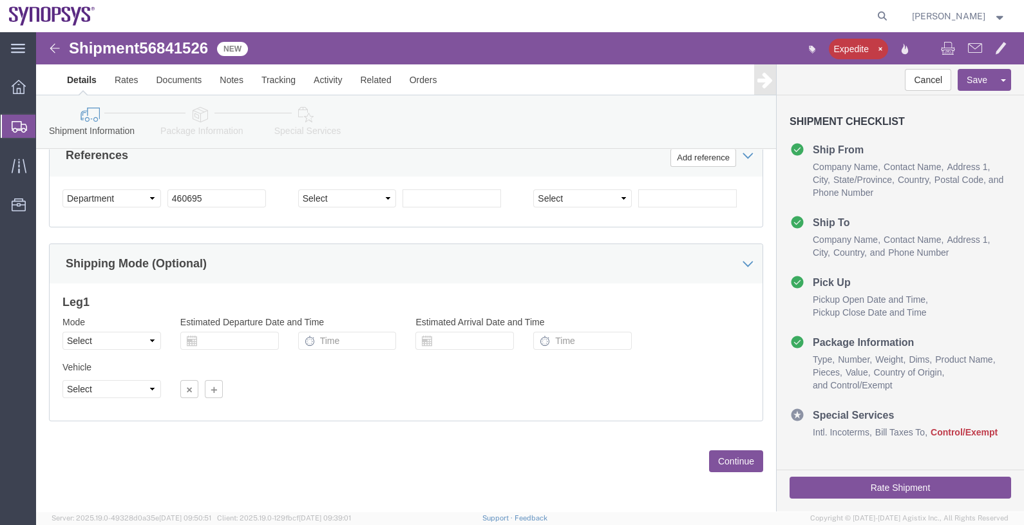
click button "Continue"
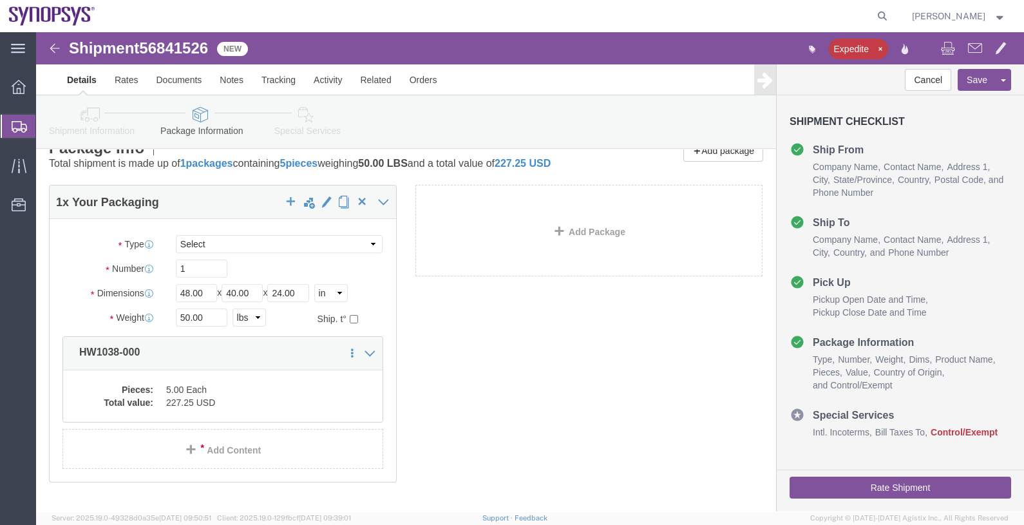
scroll to position [96, 0]
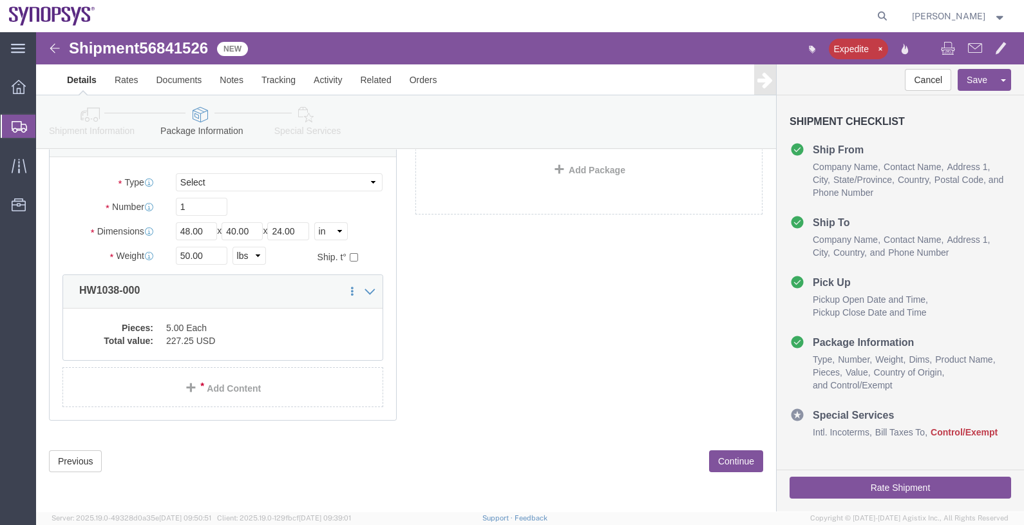
click button "Continue"
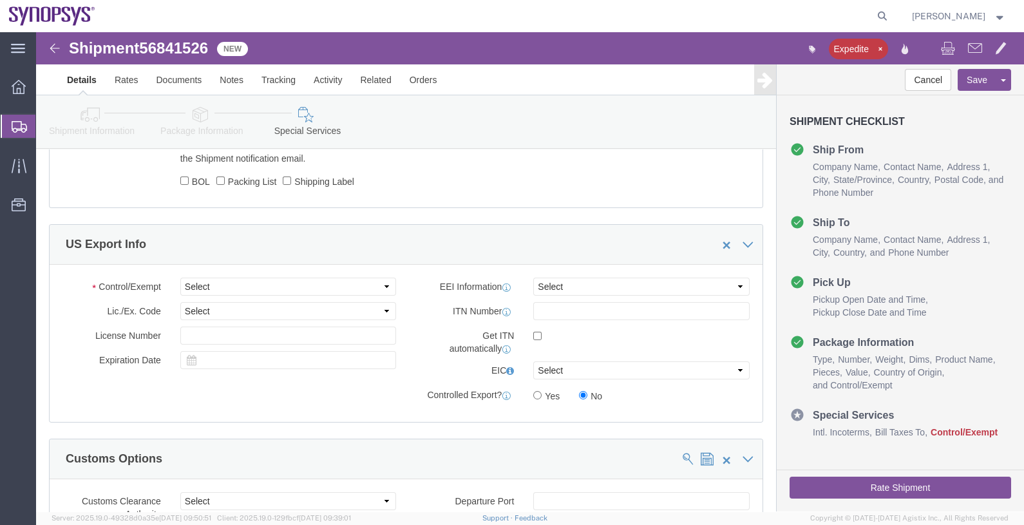
scroll to position [1127, 0]
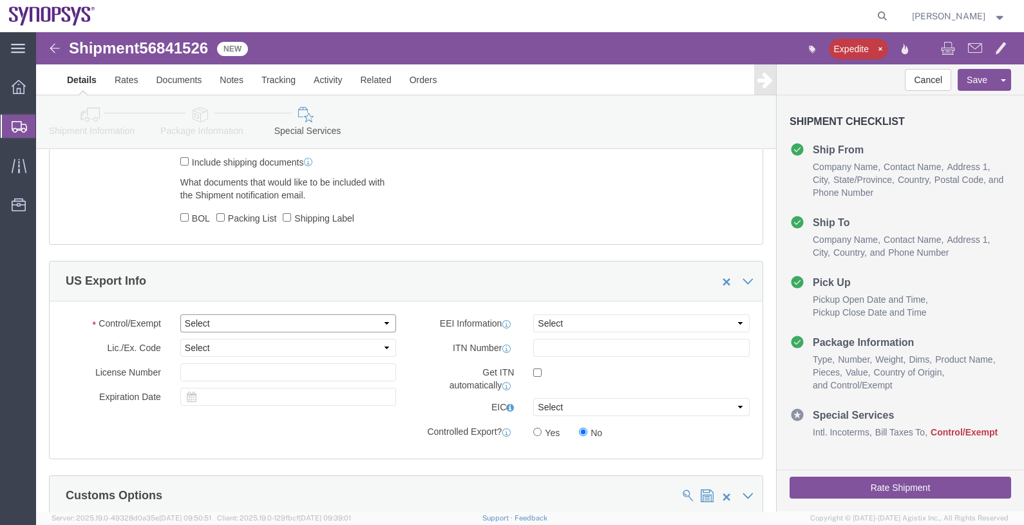
click select "Select ATF BIS DEA EPA FDA FTR ITAR OFAC Other (OPA)"
select select "BIS"
click select "Select ATF BIS DEA EPA FDA FTR ITAR OFAC Other (OPA)"
click select "Select AGR-Agricultural APP-Computers APR-Additional Permissive Exports AVS-Air…"
select select "NLR"
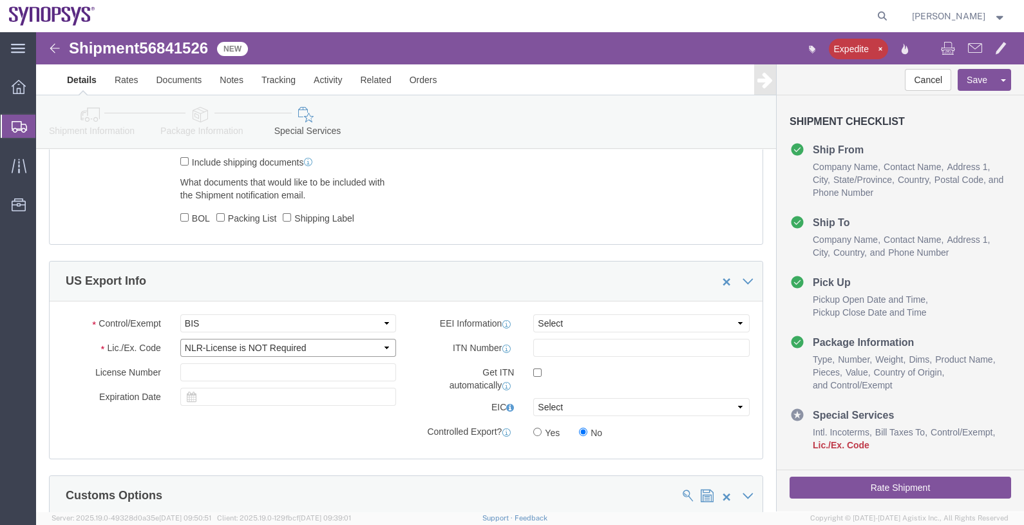
click select "Select AGR-Agricultural APP-Computers APR-Additional Permissive Exports AVS-Air…"
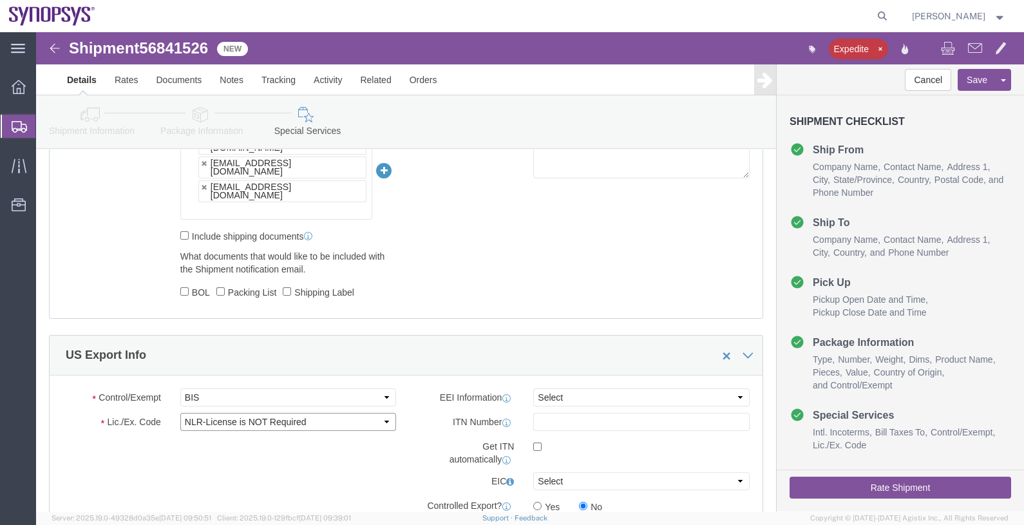
scroll to position [966, 0]
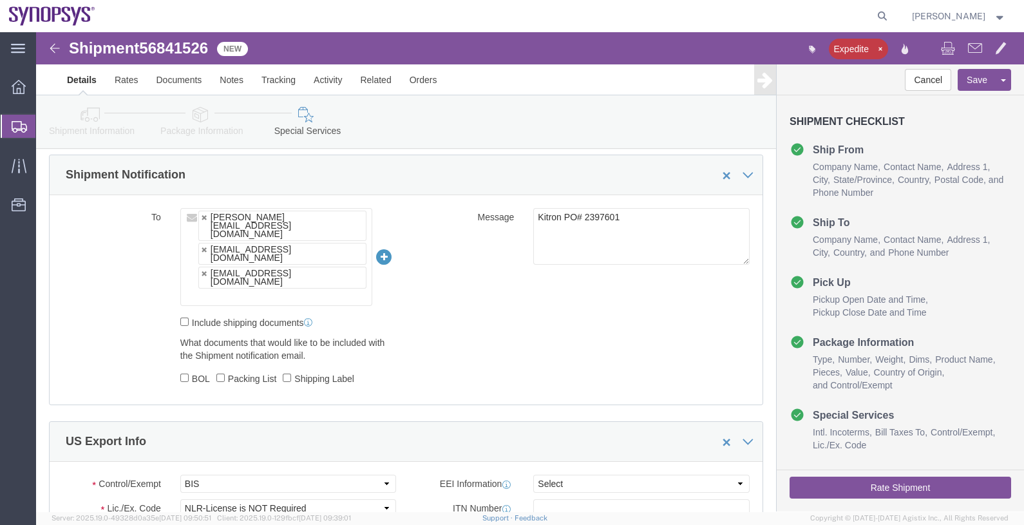
click ul "sabreen@synopsys.com inventory-team@synopsys.com jerryd@synopsys.com"
type input "kford@synopsys.com"
type input "sabreen@synopsys.com,inventory-team@synopsys.com,jerryd@synopsys.com,kford@syno…"
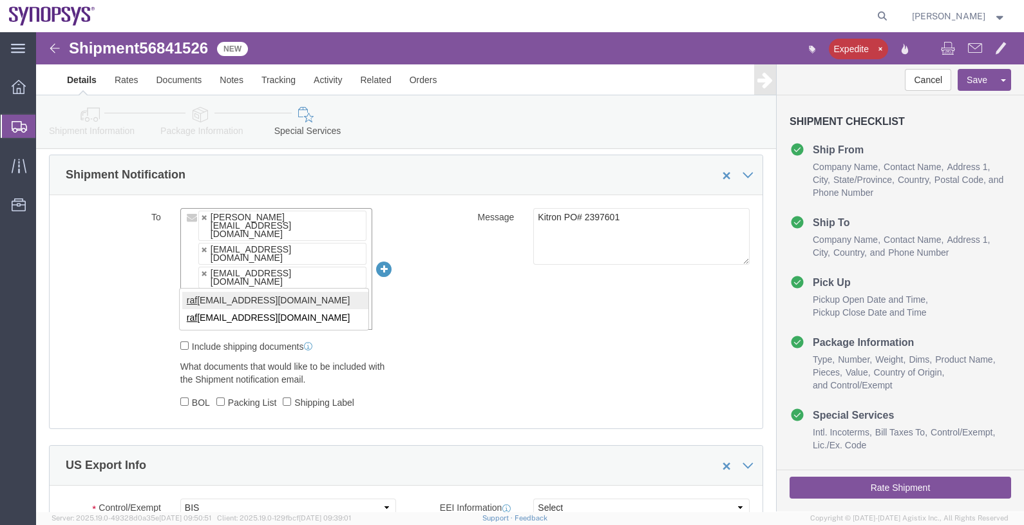
type input "raf"
type input "sabreen@synopsys.com,inventory-team@synopsys.com,jerryd@synopsys.com,kford@syno…"
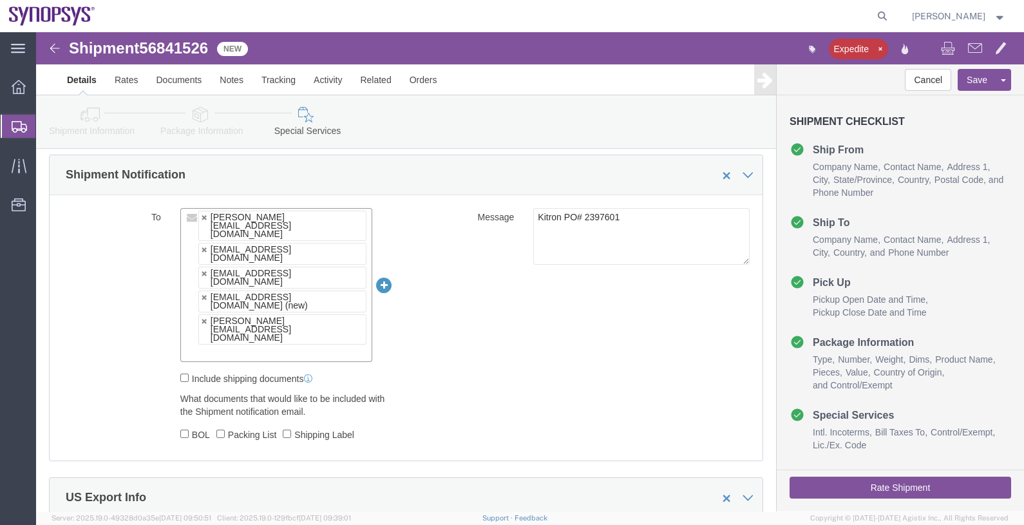
paste input "56840242"
type input "56840242"
paste input "drasmussen@alom.com"
type input "drasmussen@alom.com"
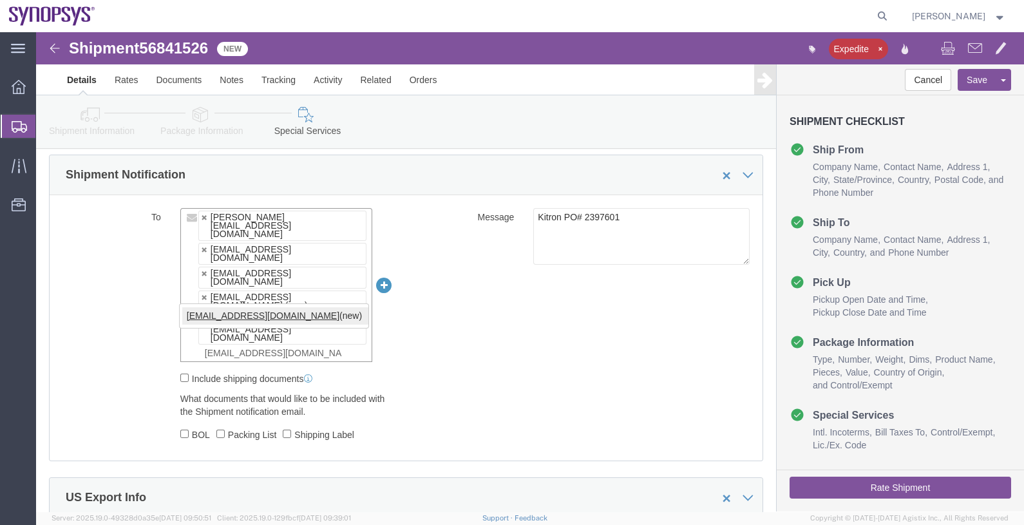
type input "sabreen@synopsys.com,inventory-team@synopsys.com,jerryd@synopsys.com,kford@syno…"
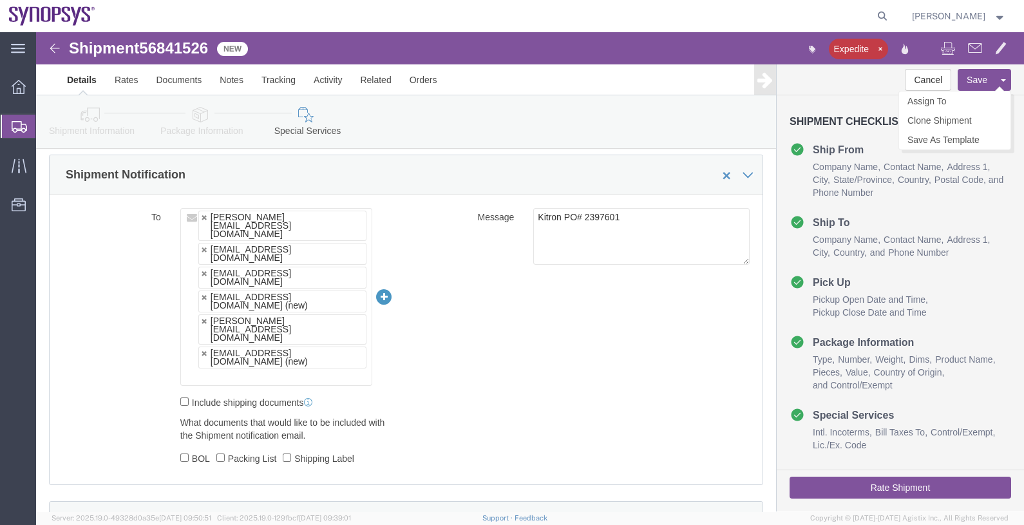
click button "Save"
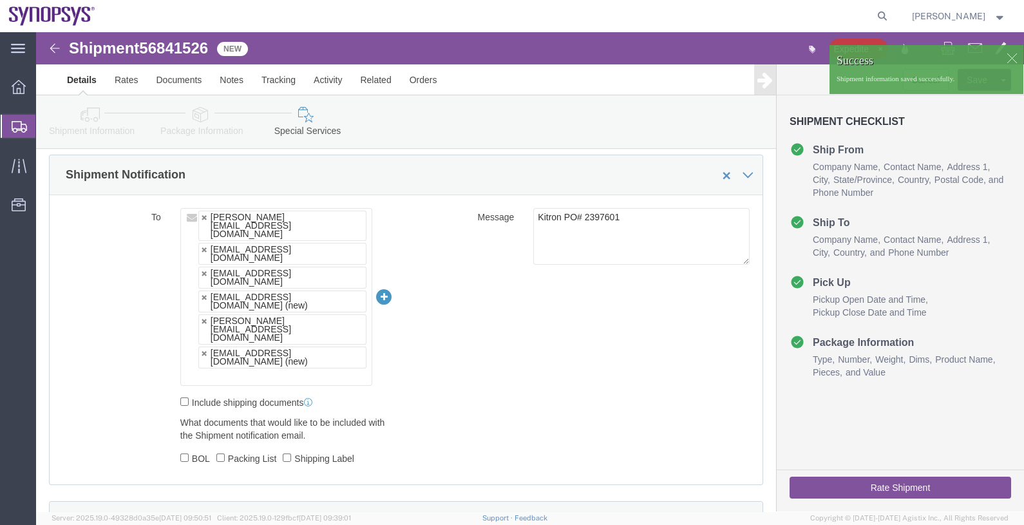
click div
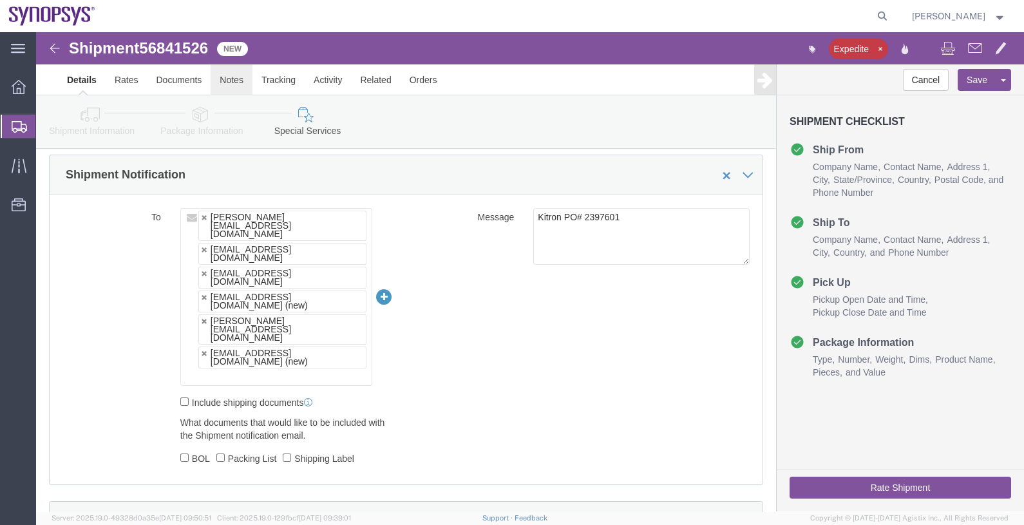
click link "Notes"
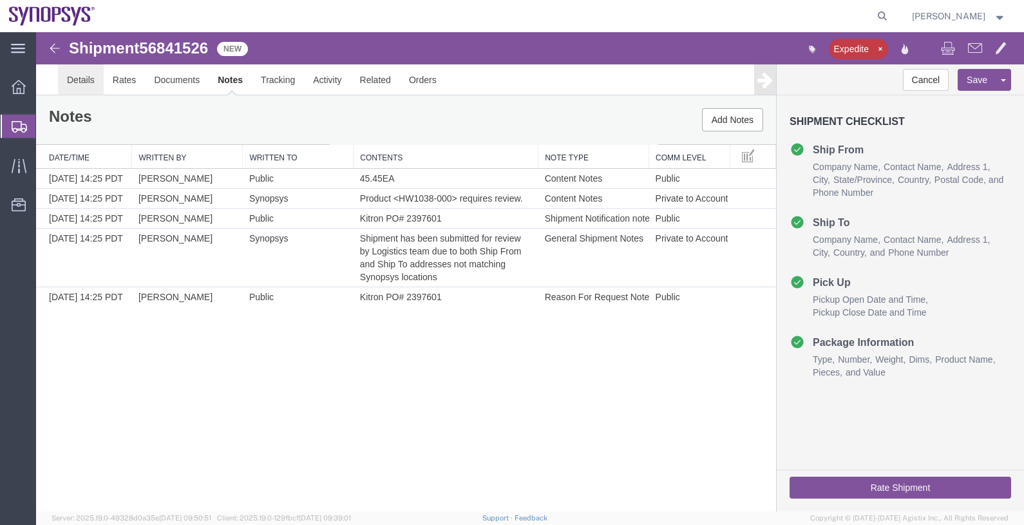
click at [77, 82] on link "Details" at bounding box center [81, 79] width 46 height 31
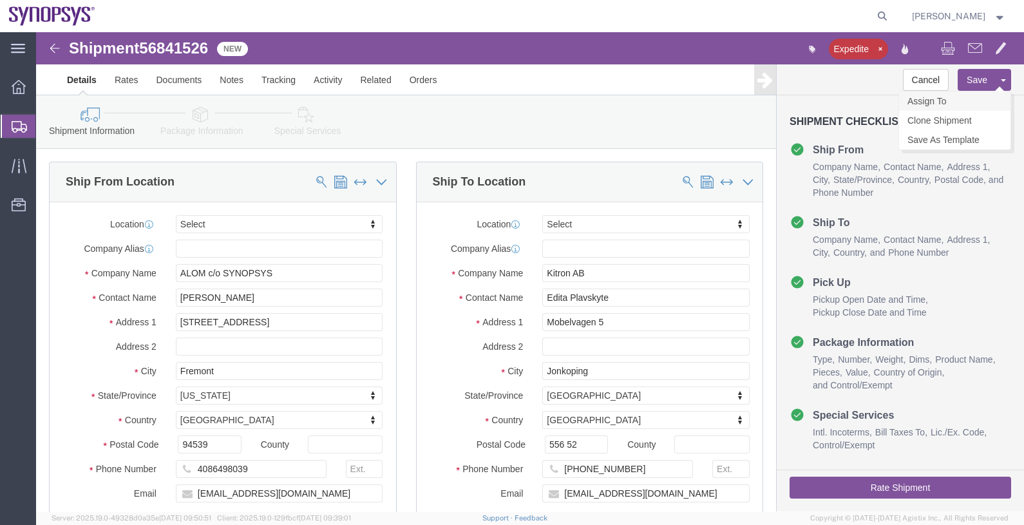
click link "Assign To"
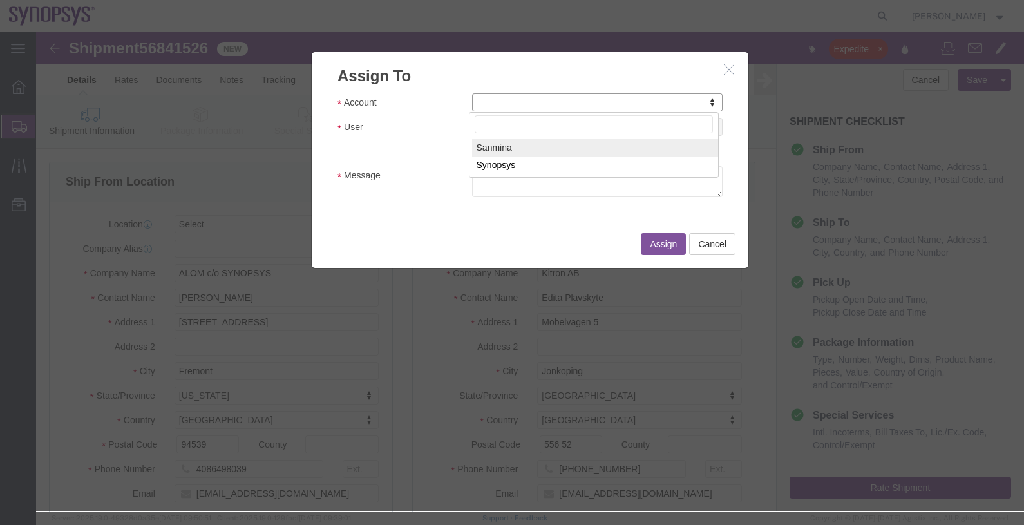
select select "117156"
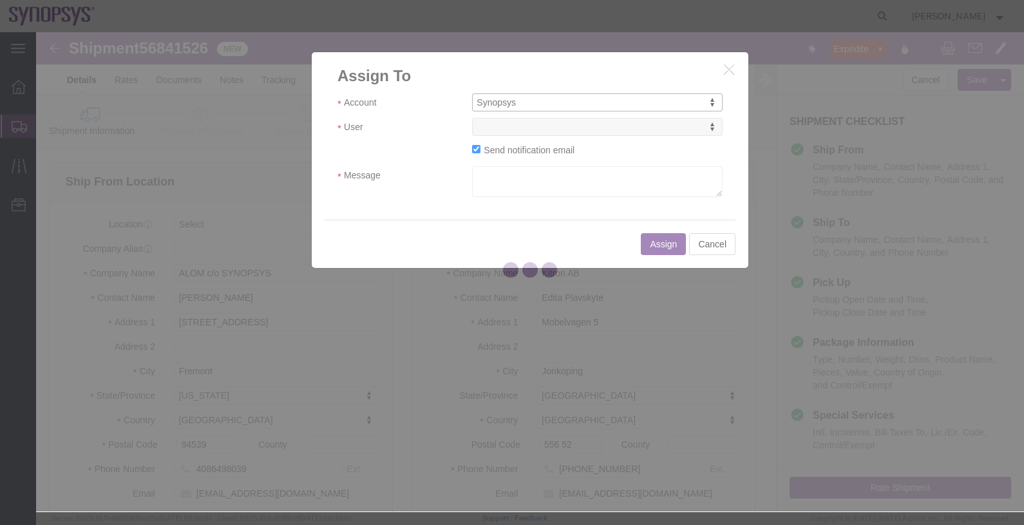
select select
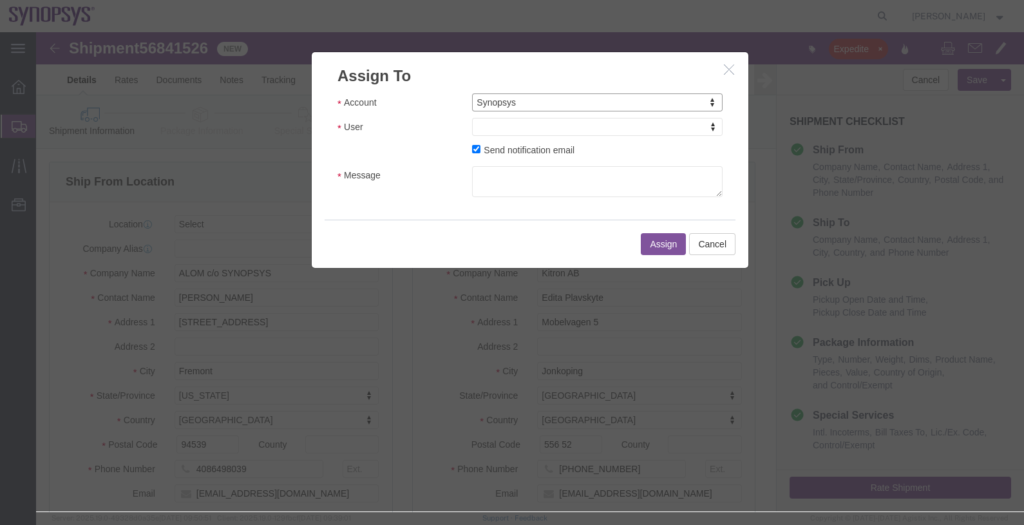
drag, startPoint x: 530, startPoint y: 128, endPoint x: 493, endPoint y: 95, distance: 48.4
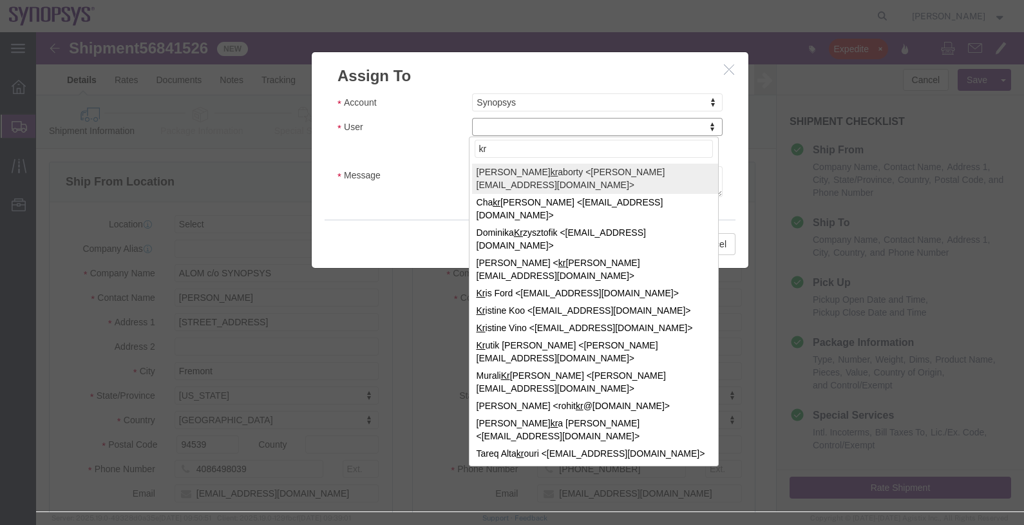
type input "kri"
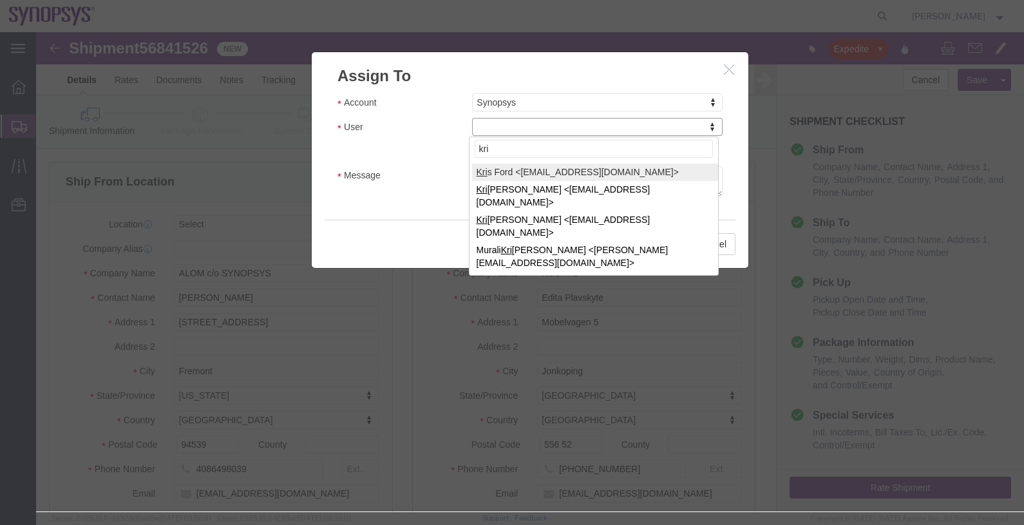
select select "98360"
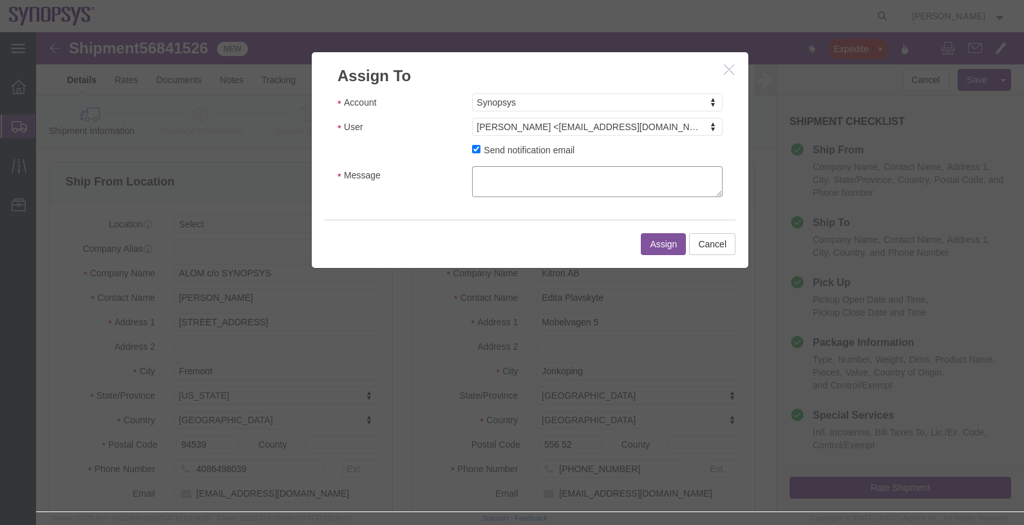
click textarea "Message"
type textarea "."
click button "Assign"
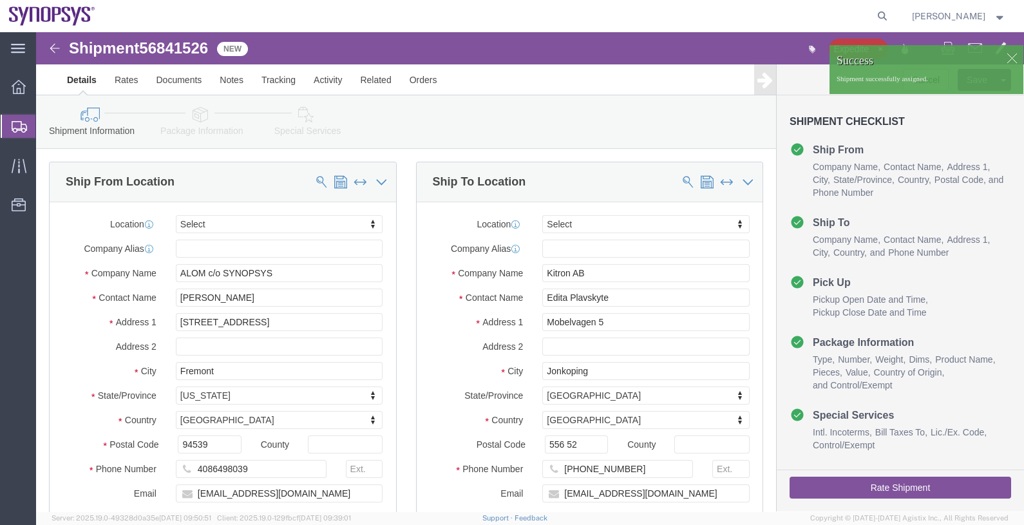
click span "56841526"
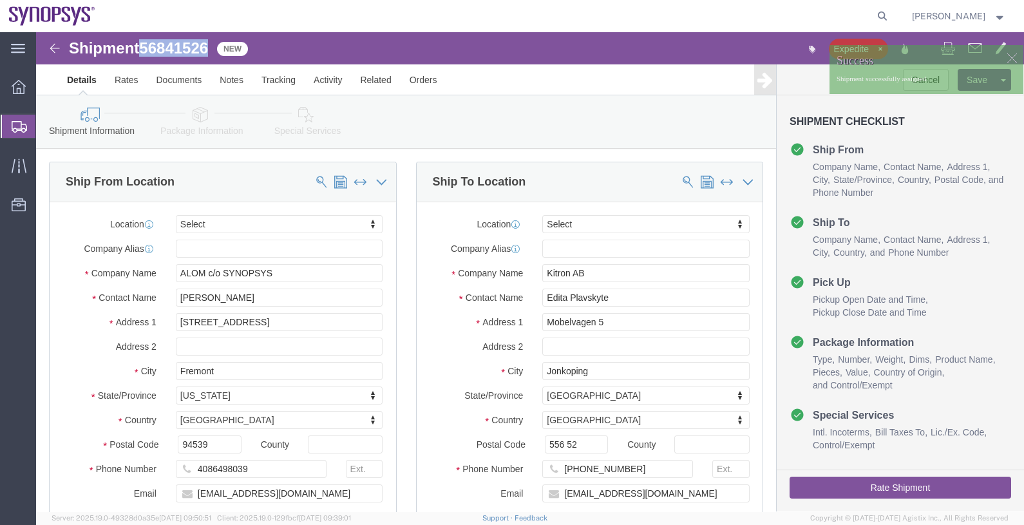
copy span "56841526"
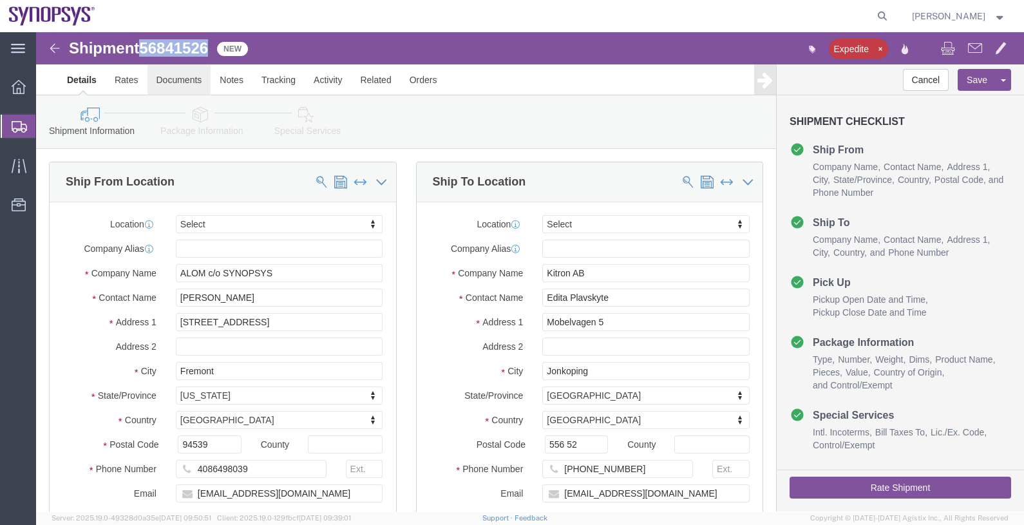
click link "Documents"
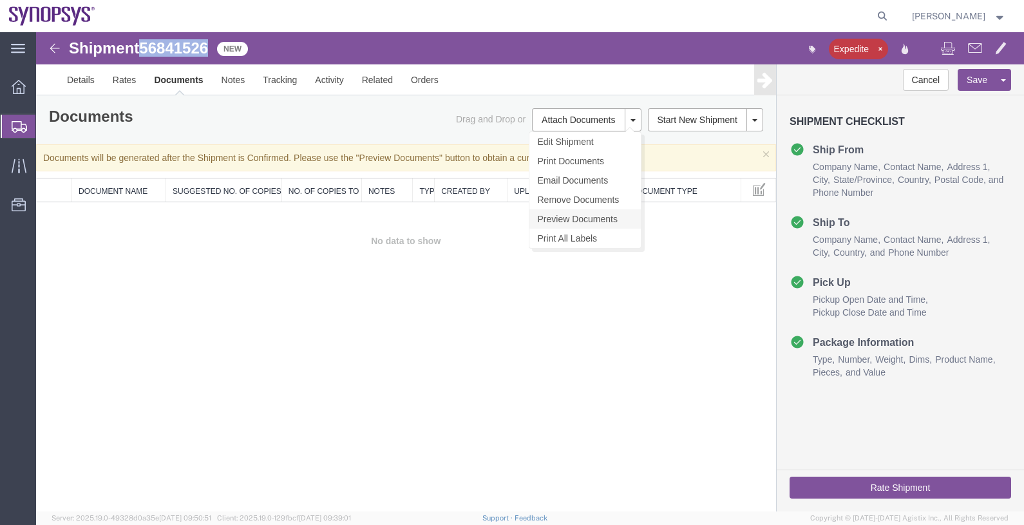
click at [588, 219] on link "Preview Documents" at bounding box center [585, 218] width 111 height 19
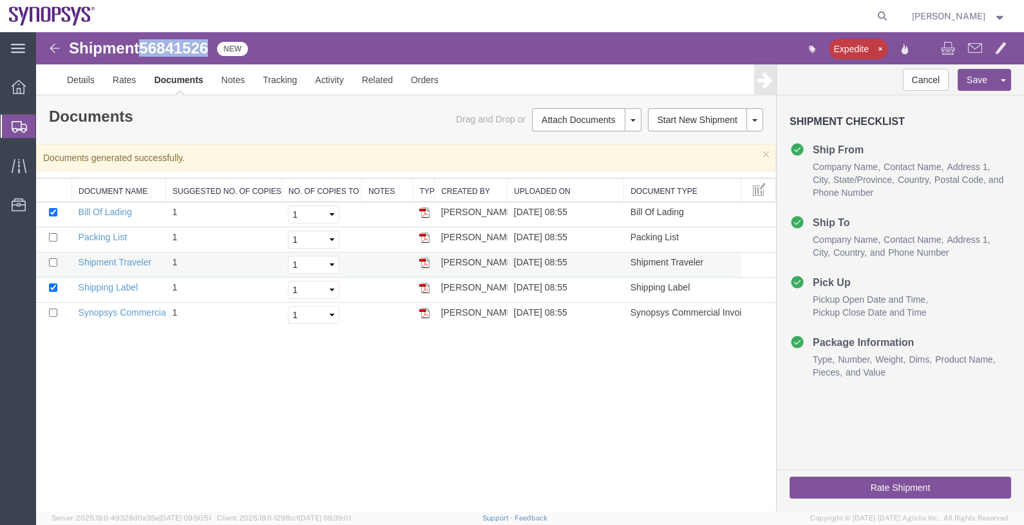
click at [423, 258] on img at bounding box center [424, 263] width 10 height 10
click at [46, 126] on span "Shipments" at bounding box center [40, 126] width 10 height 26
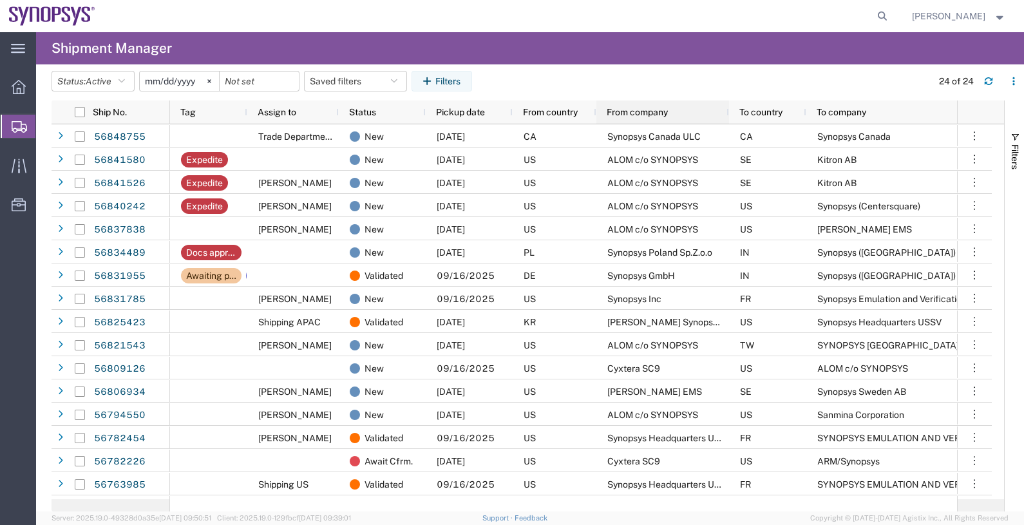
click at [654, 113] on span "From company" at bounding box center [637, 112] width 61 height 10
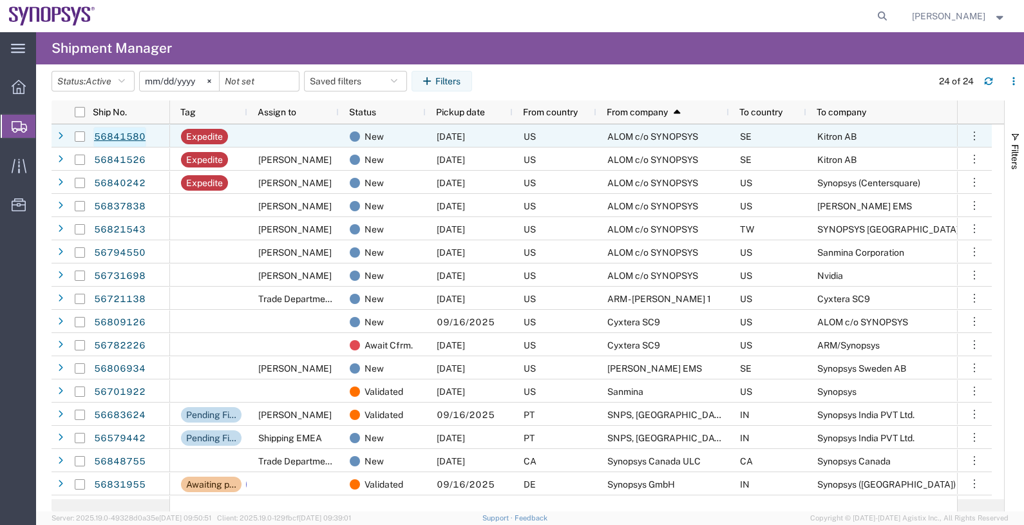
click at [132, 135] on link "56841580" at bounding box center [119, 137] width 53 height 21
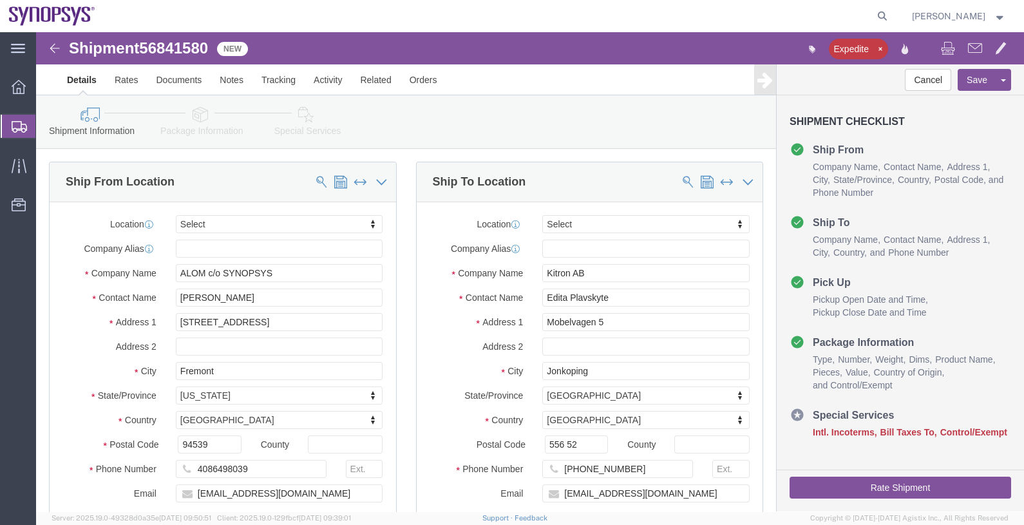
select select
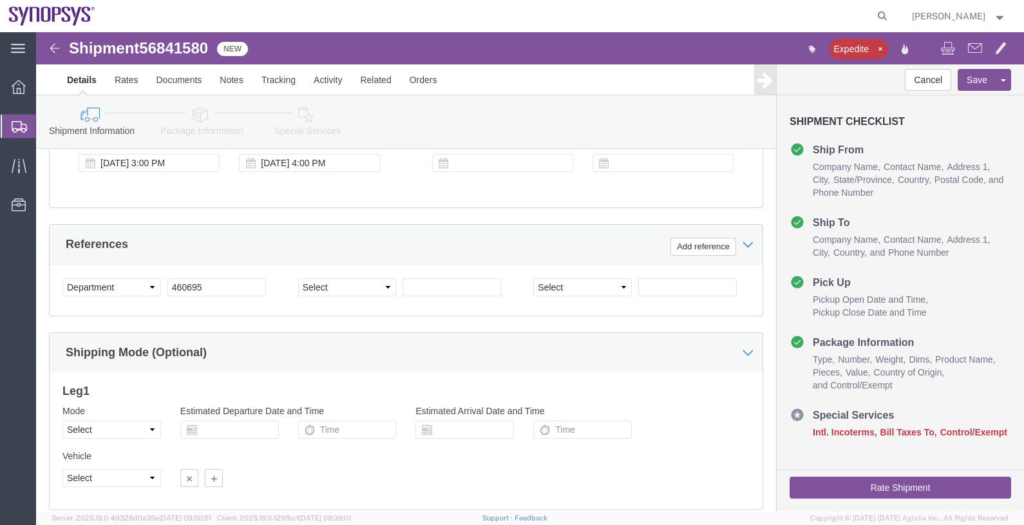
scroll to position [638, 0]
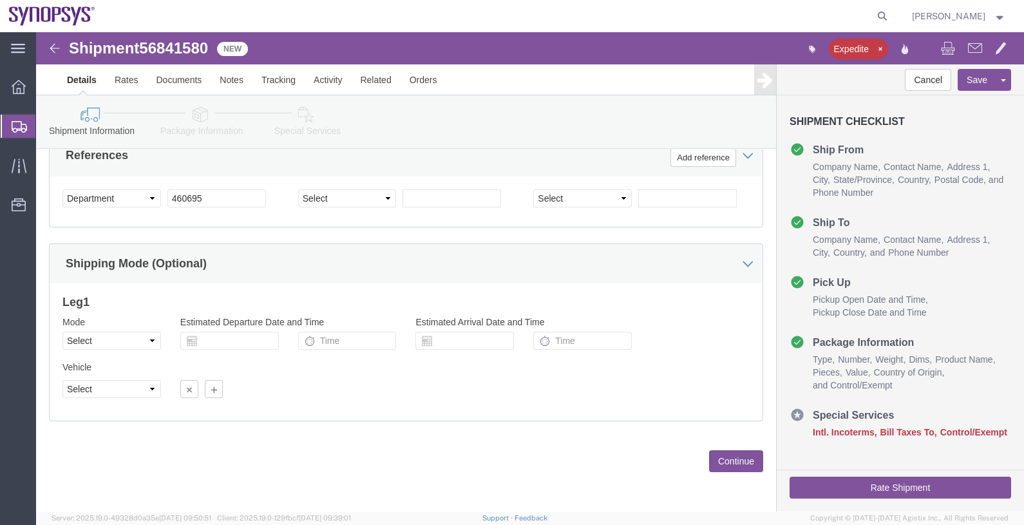
click button "Continue"
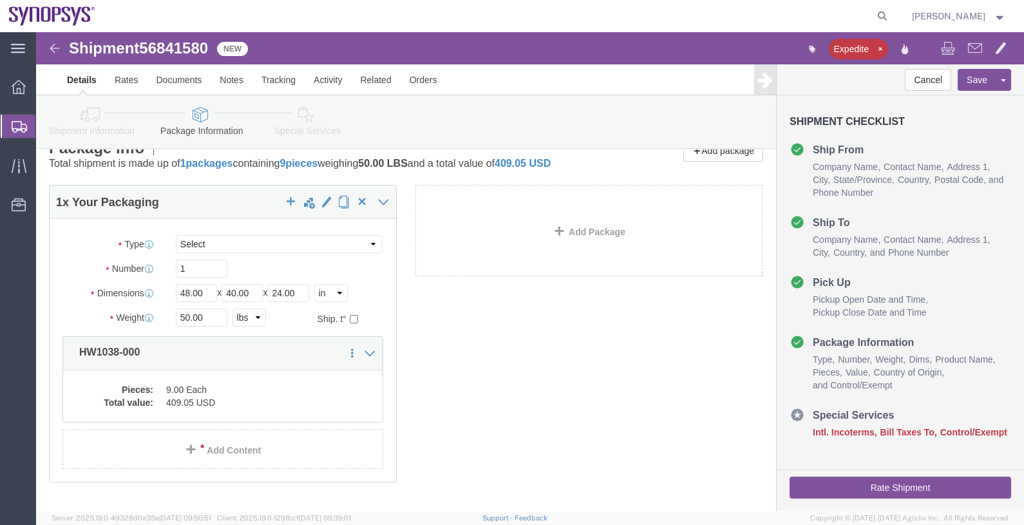
scroll to position [96, 0]
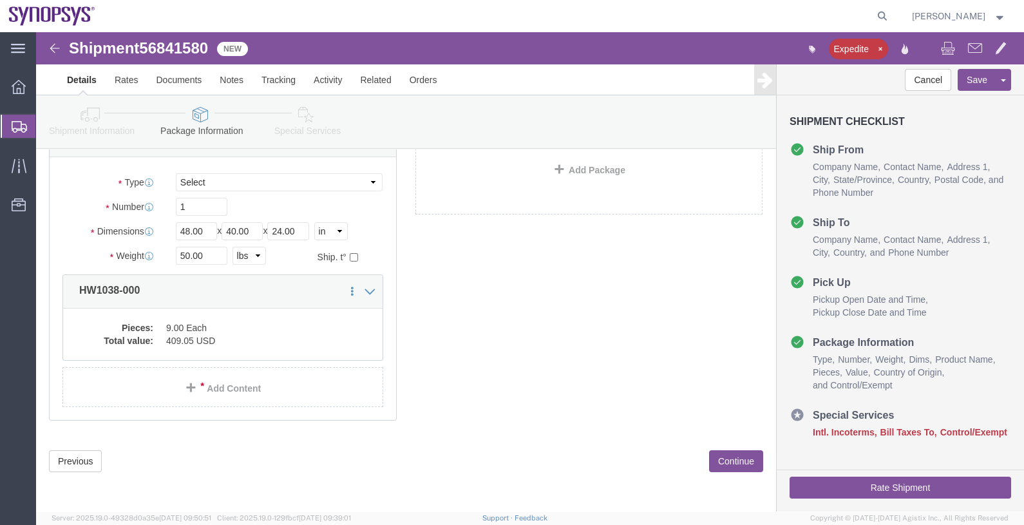
click button "Continue"
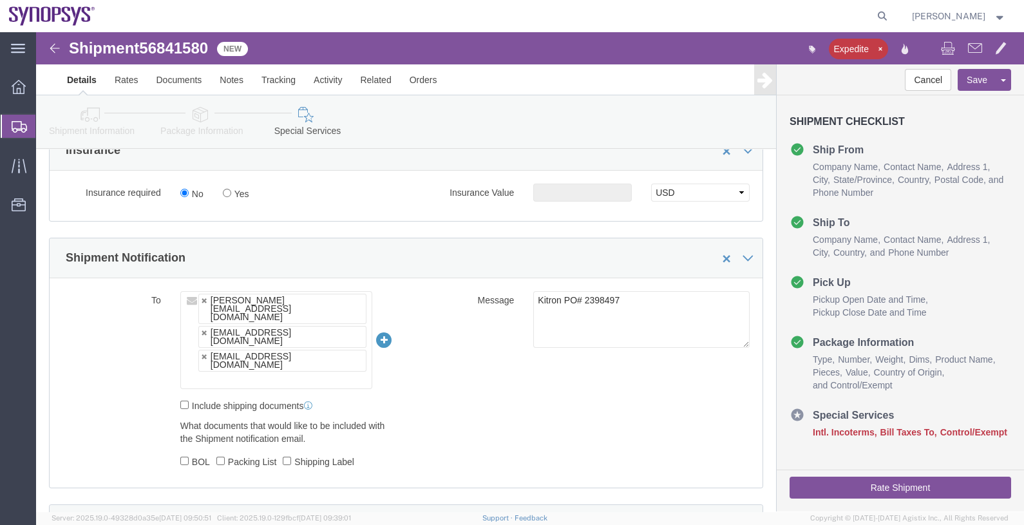
scroll to position [821, 0]
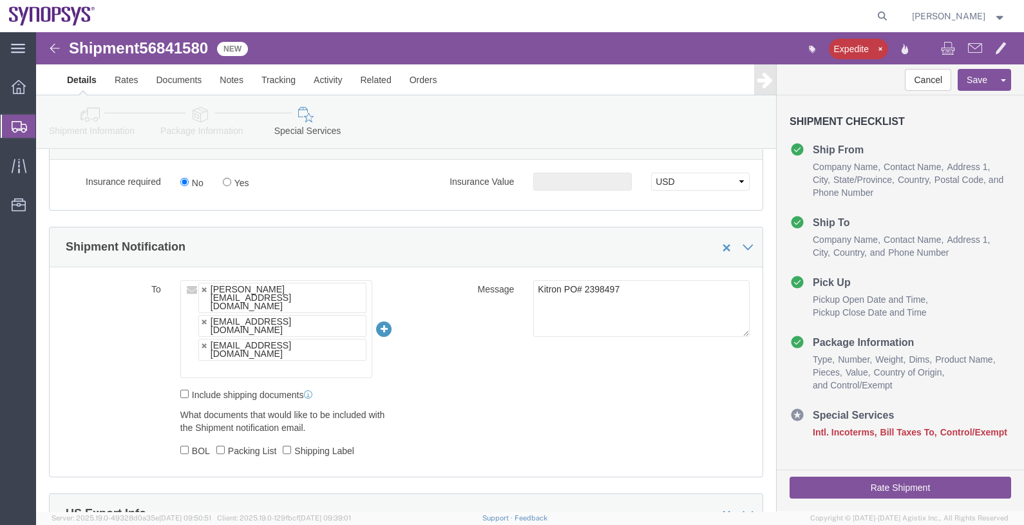
click input "text"
type input "kford@synopsys.com"
type input "sabreen@synopsys.com,jerryd@synopsys.com,inventory-team@synopsys.com,kford@syno…"
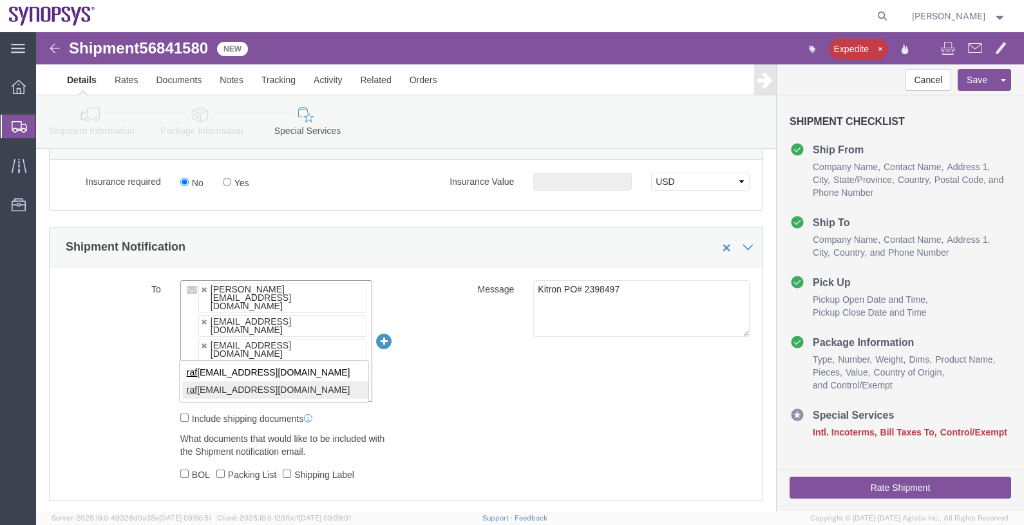
type input "raf"
type input "sabreen@synopsys.com,jerryd@synopsys.com,inventory-team@synopsys.com,kford@syno…"
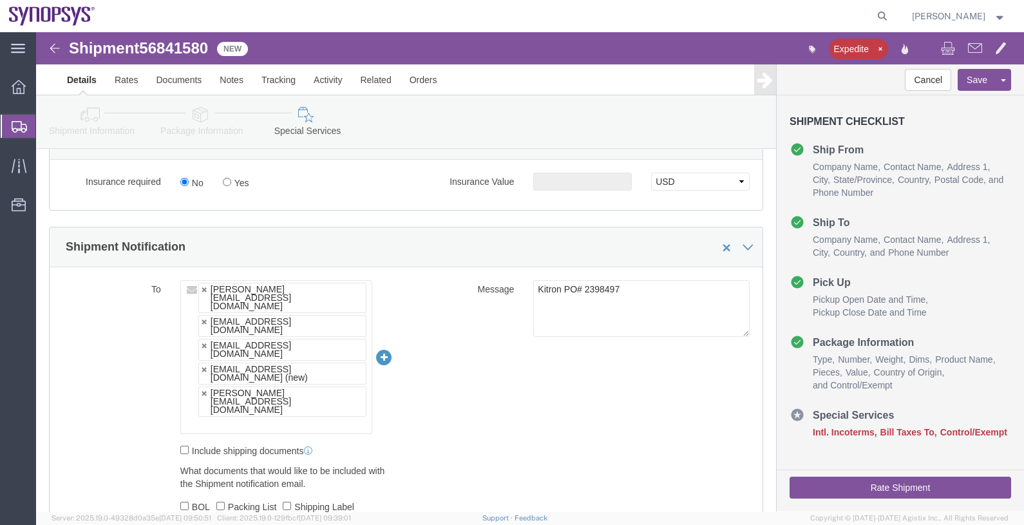
click ul "sabreen@synopsys.com jerryd@synopsys.com inventory-team@synopsys.com kford@syno…"
paste input "drasmussen@alom.com"
type input "drasmussen@alom.com"
type input "sabreen@synopsys.com,jerryd@synopsys.com,inventory-team@synopsys.com,kford@syno…"
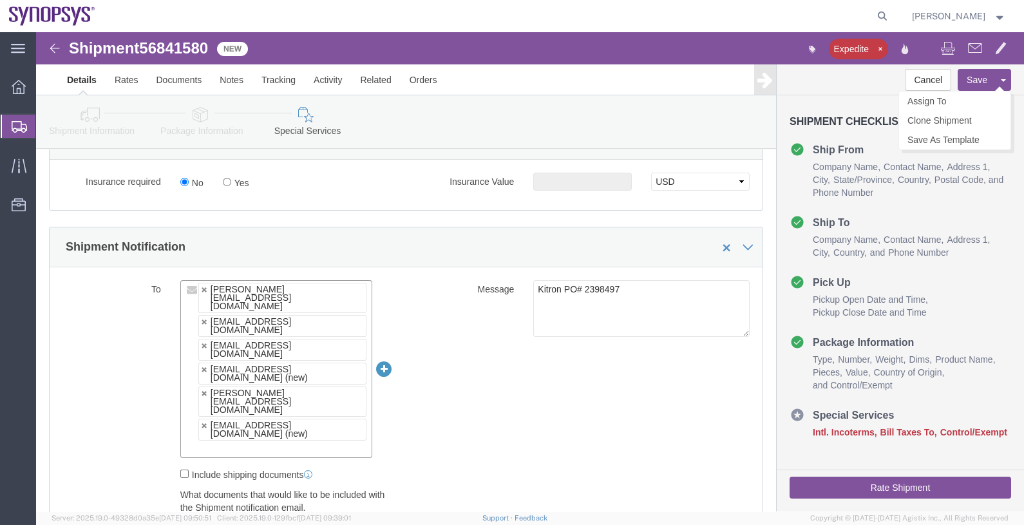
click button "Save"
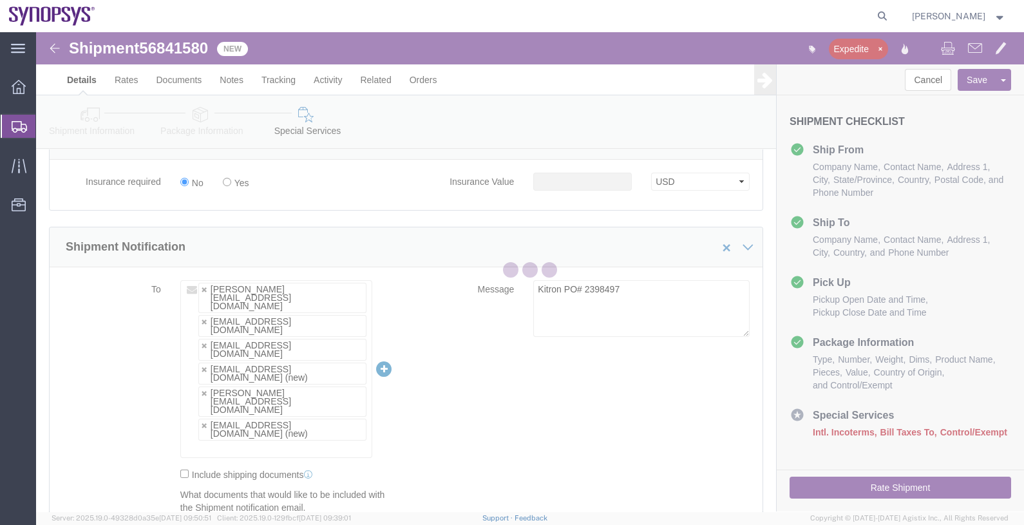
type button "Save"
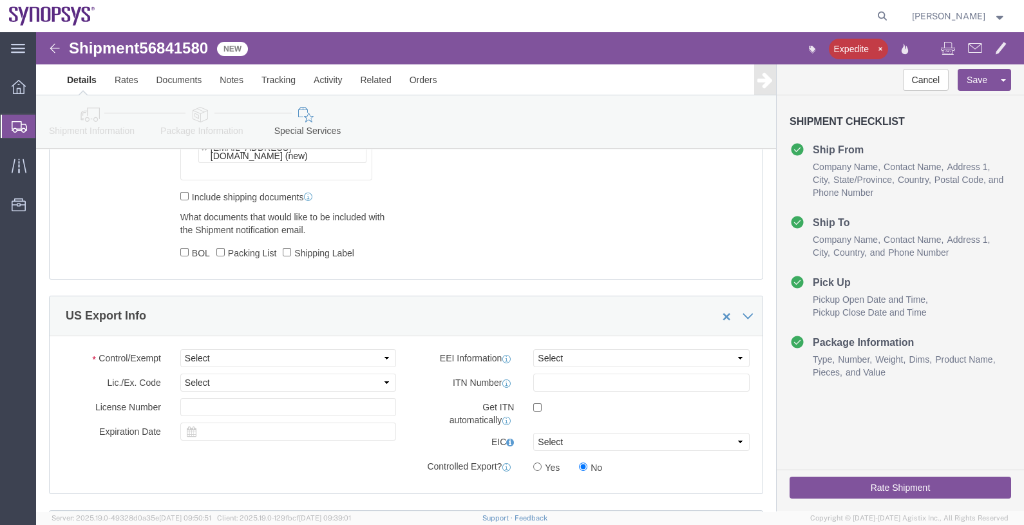
scroll to position [1062, 0]
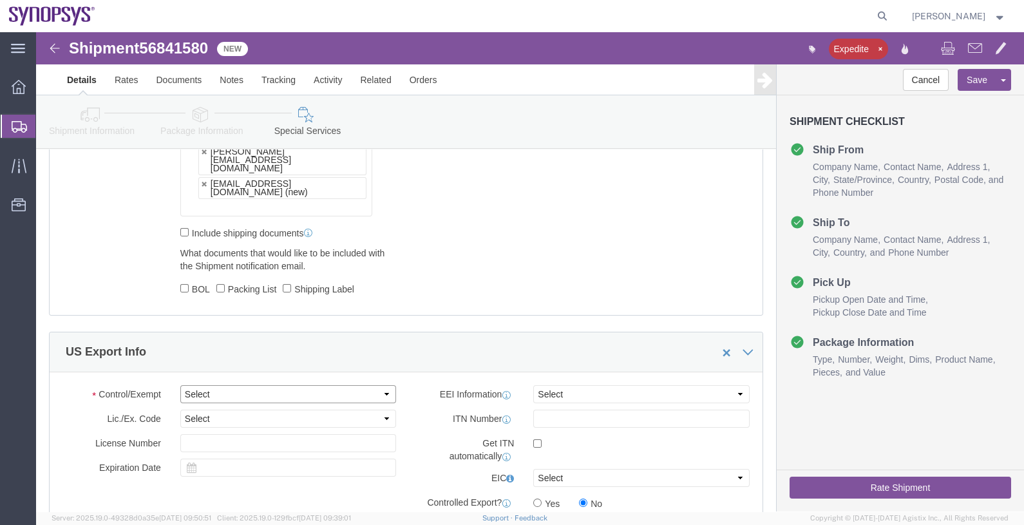
click select "Select ATF BIS DEA EPA FDA FTR ITAR OFAC Other (OPA)"
select select "BIS"
click select "Select ATF BIS DEA EPA FDA FTR ITAR OFAC Other (OPA)"
click select "Select AGR-Agricultural APP-Computers APR-Additional Permissive Exports AVS-Air…"
select select "NLR"
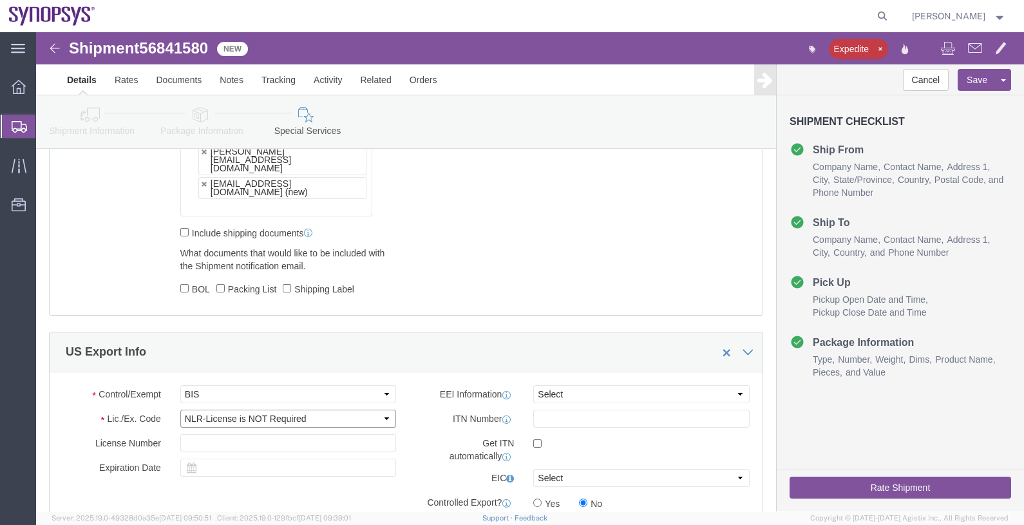
click select "Select AGR-Agricultural APP-Computers APR-Additional Permissive Exports AVS-Air…"
click select "Select AES-Direct EEI Carrier File EEI EEI Exempt"
select select "CFIL"
click select "Select AES-Direct EEI Carrier File EEI EEI Exempt"
click div "Control/Exempt Select ATF BIS DEA EPA FDA FTR ITAR OFAC Other (OPA) Lic./Ex. Co…"
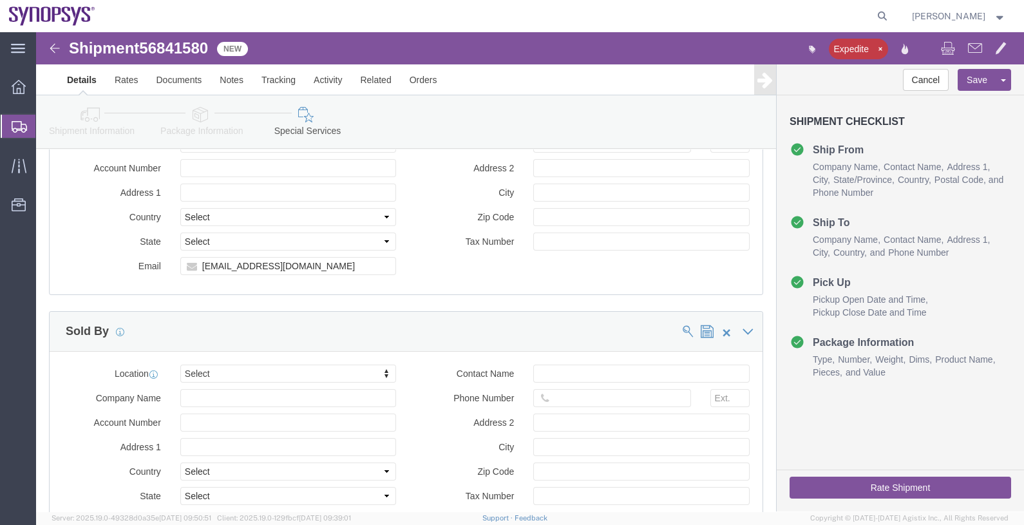
scroll to position [2029, 0]
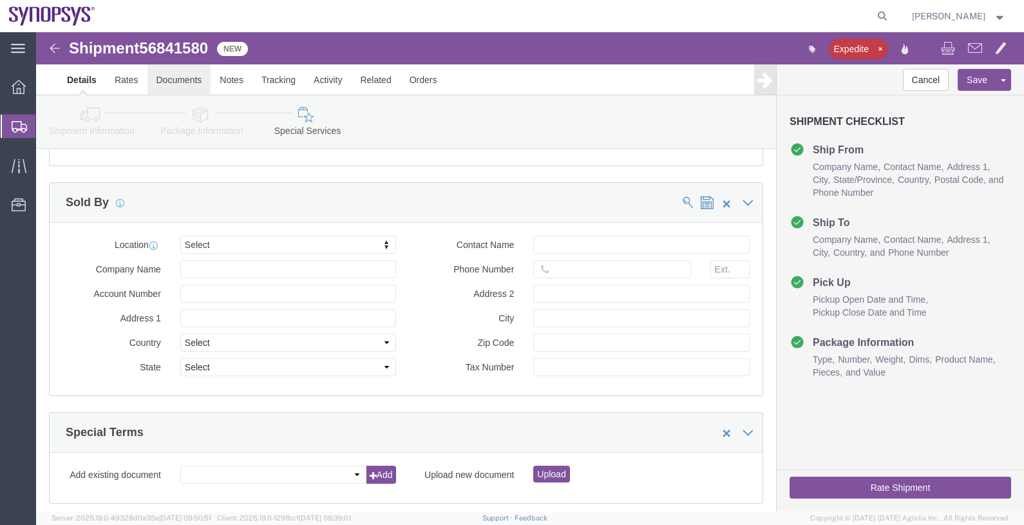
click link "Documents"
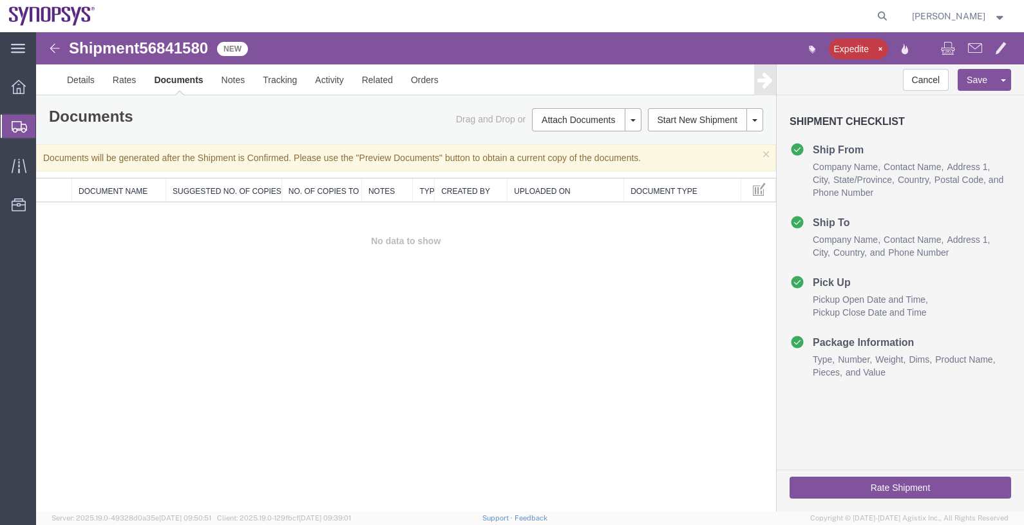
click at [157, 52] on span "56841580" at bounding box center [173, 47] width 69 height 17
copy span "56841580"
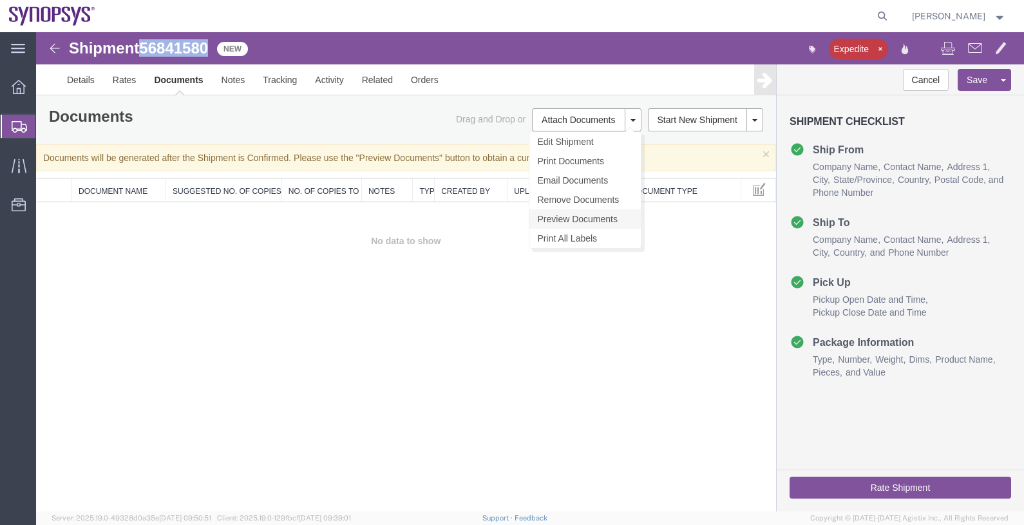
click at [588, 217] on link "Preview Documents" at bounding box center [585, 218] width 111 height 19
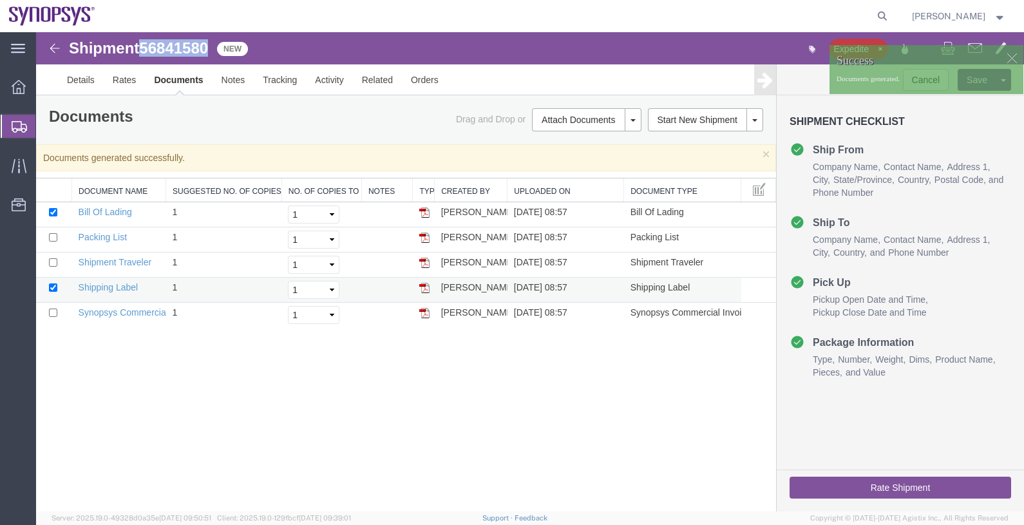
click at [429, 289] on td at bounding box center [424, 290] width 22 height 25
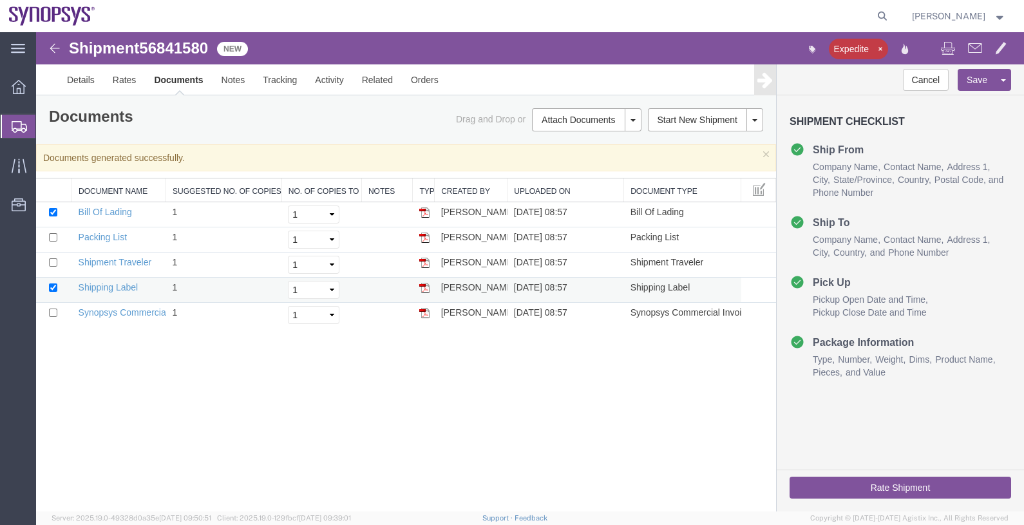
click at [425, 287] on img at bounding box center [424, 288] width 10 height 10
drag, startPoint x: 426, startPoint y: 263, endPoint x: 519, endPoint y: 240, distance: 96.1
click at [426, 263] on img at bounding box center [424, 263] width 10 height 10
click at [81, 79] on link "Details" at bounding box center [81, 79] width 46 height 31
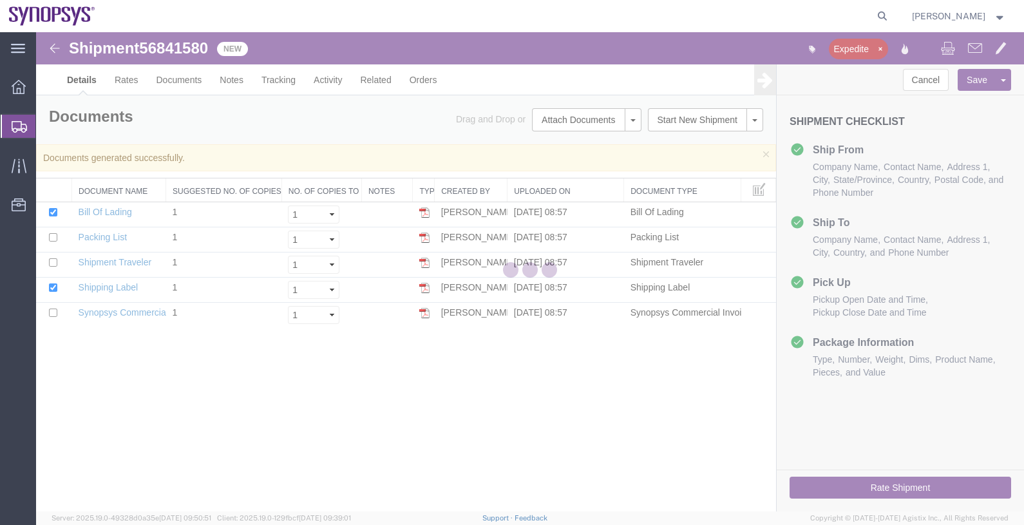
click at [64, 122] on div at bounding box center [530, 271] width 988 height 479
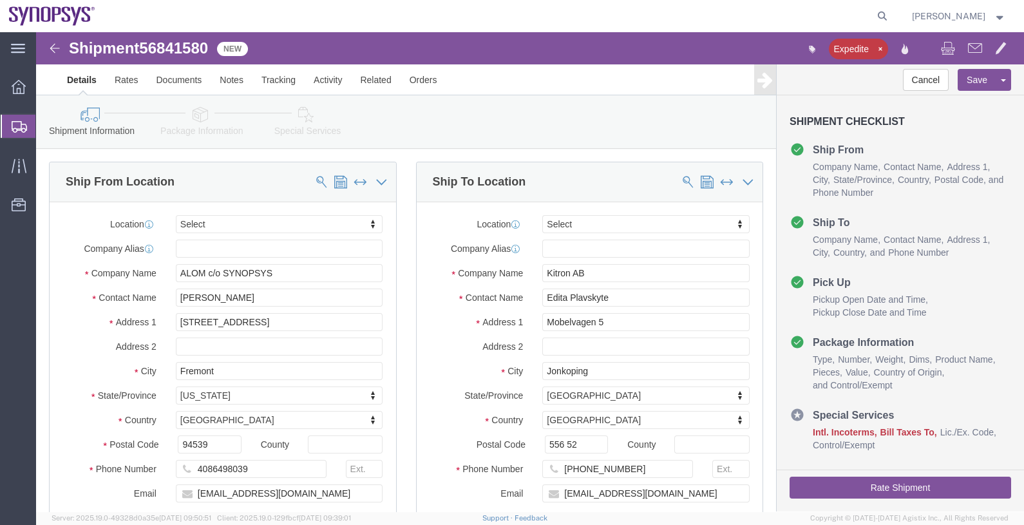
click at [46, 129] on span "Shipments" at bounding box center [40, 126] width 10 height 26
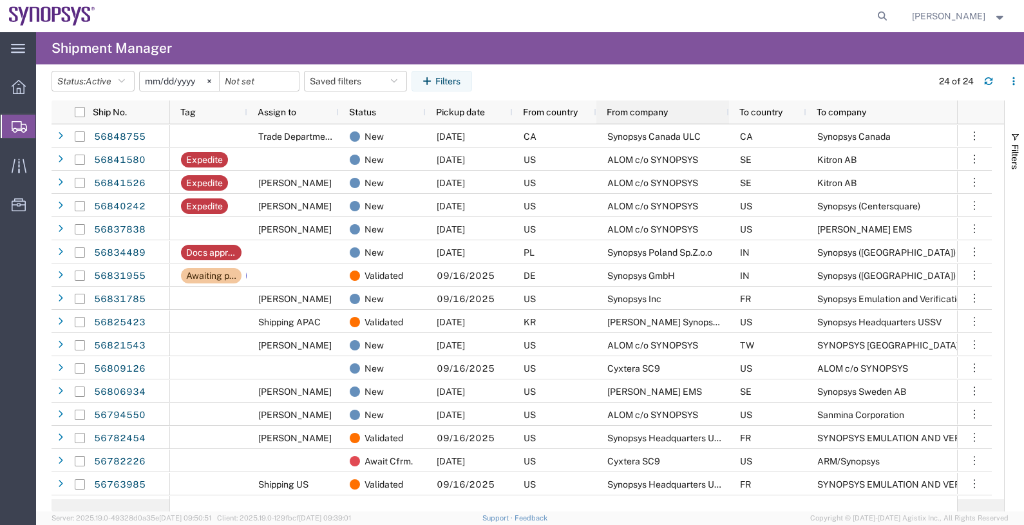
click at [648, 110] on span "From company" at bounding box center [637, 112] width 61 height 10
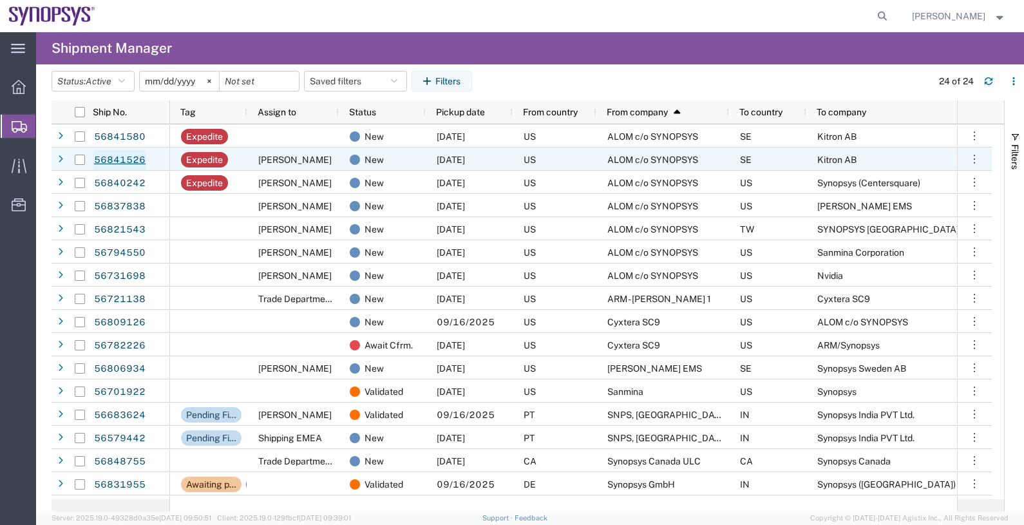
click at [136, 159] on link "56841526" at bounding box center [119, 160] width 53 height 21
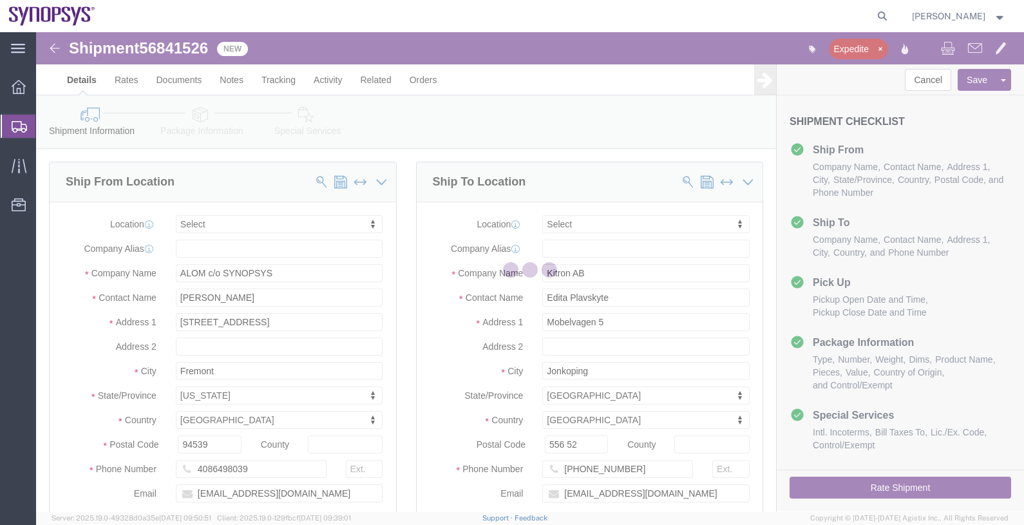
select select
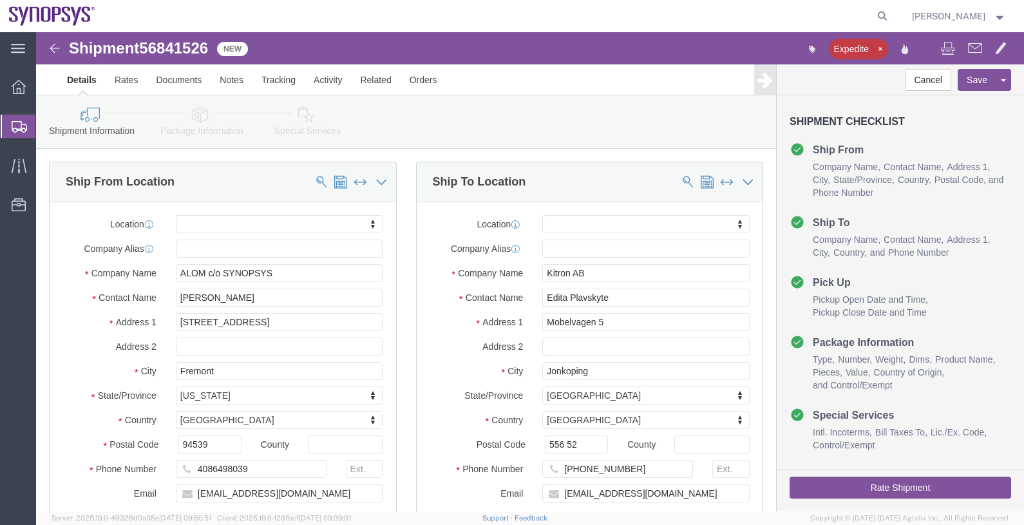
click icon
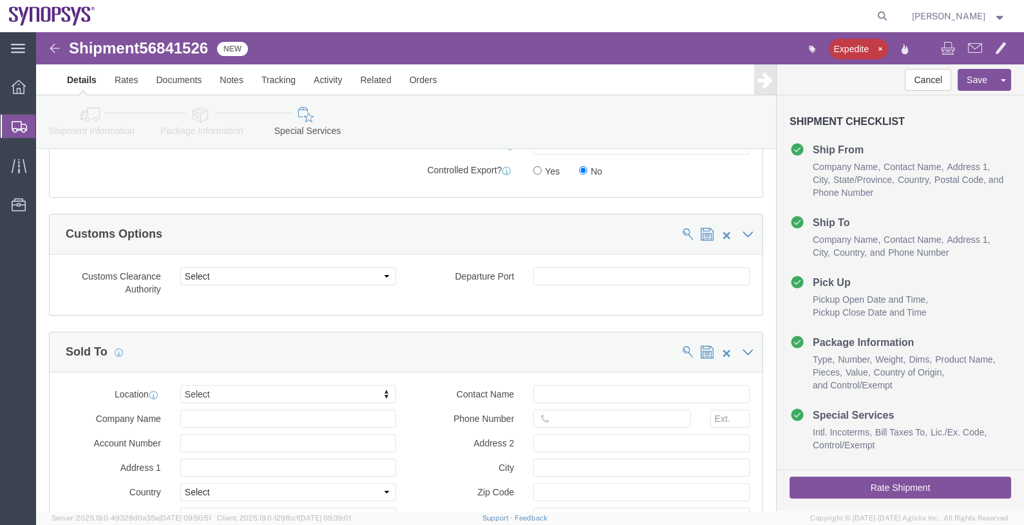
scroll to position [1530, 0]
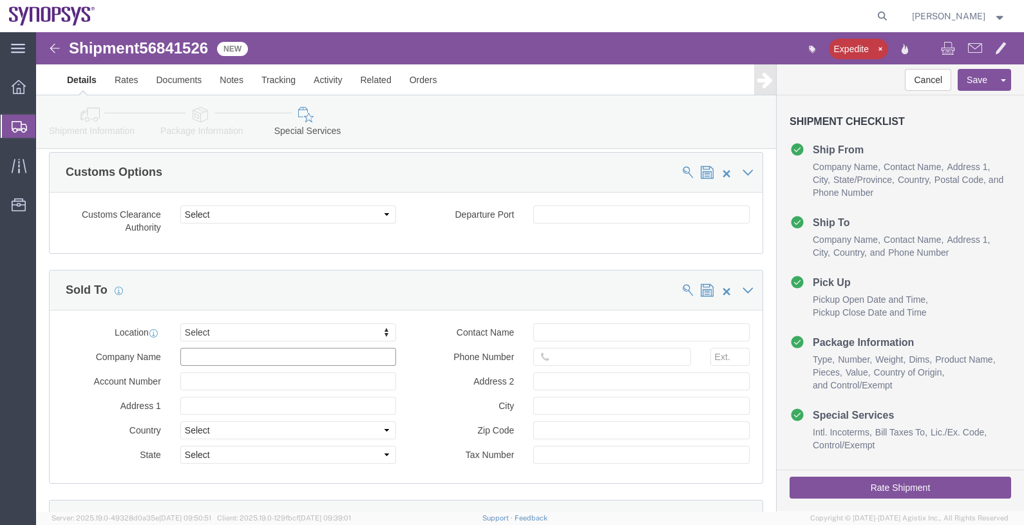
click input "text"
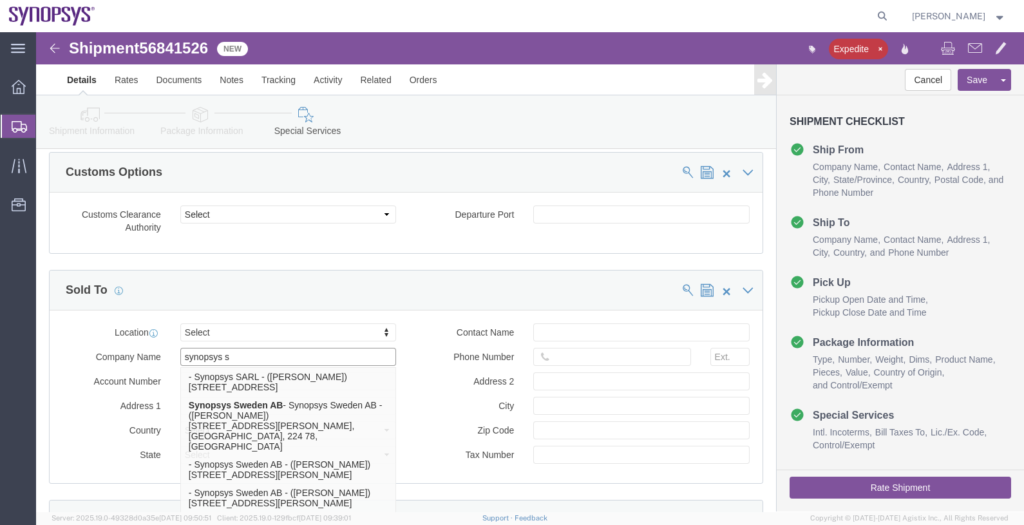
type input "synopsys sw"
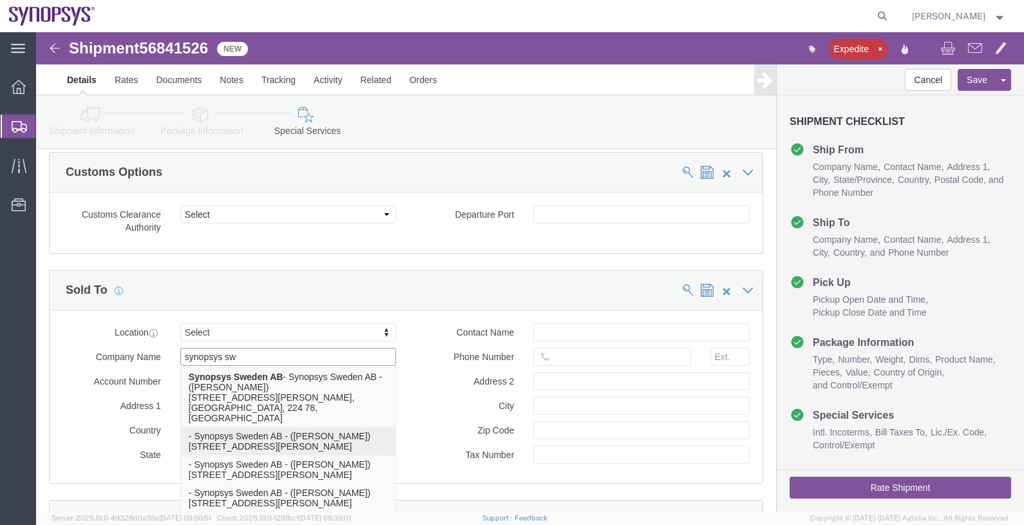
click p "- Synopsys Sweden AB - (Mathias Svensson) Kalkstensvägen 3, 22478 Lund, Sweden,…"
type input "Kalkstensvägen 3"
select select "SE"
type input "Mathias Svensson"
type input "22478 Lund, Sweden"
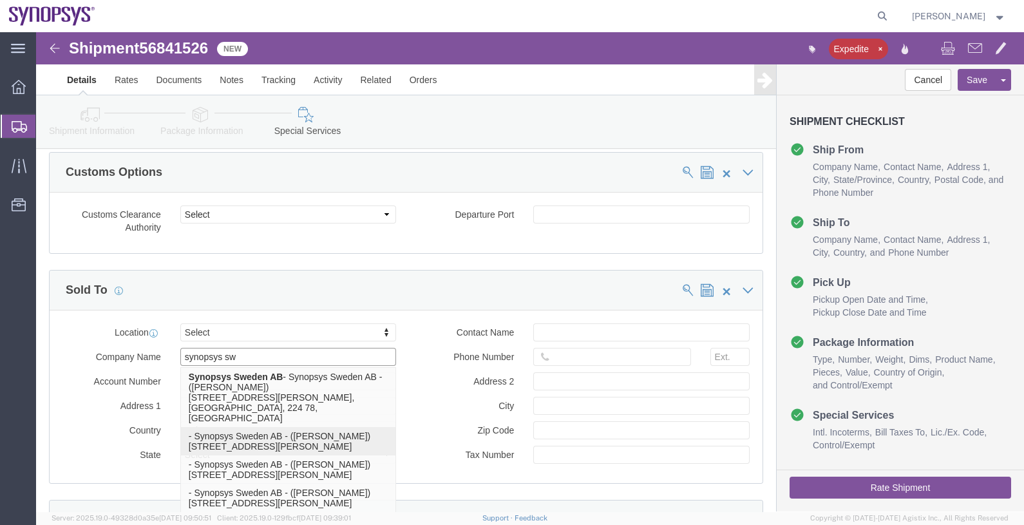
type input "Lund"
type input "22478"
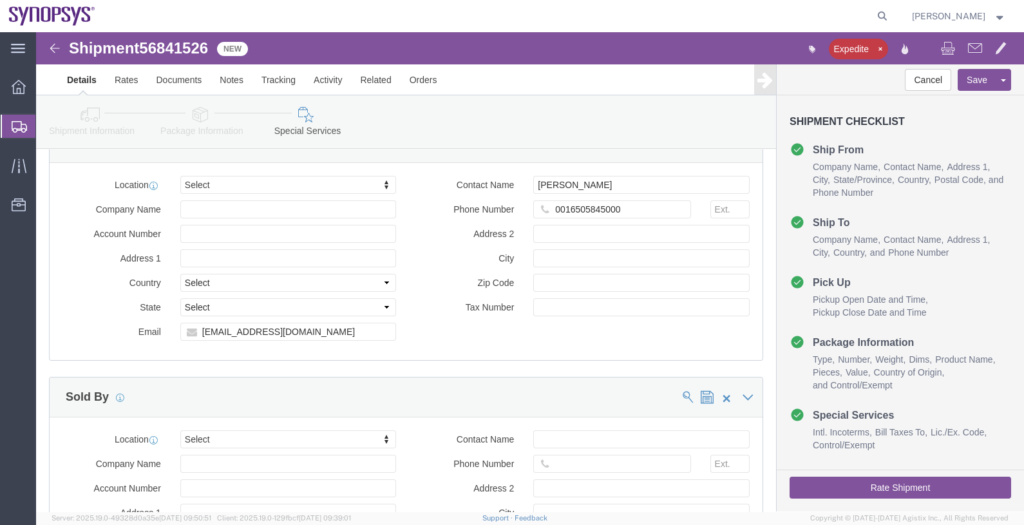
scroll to position [2013, 0]
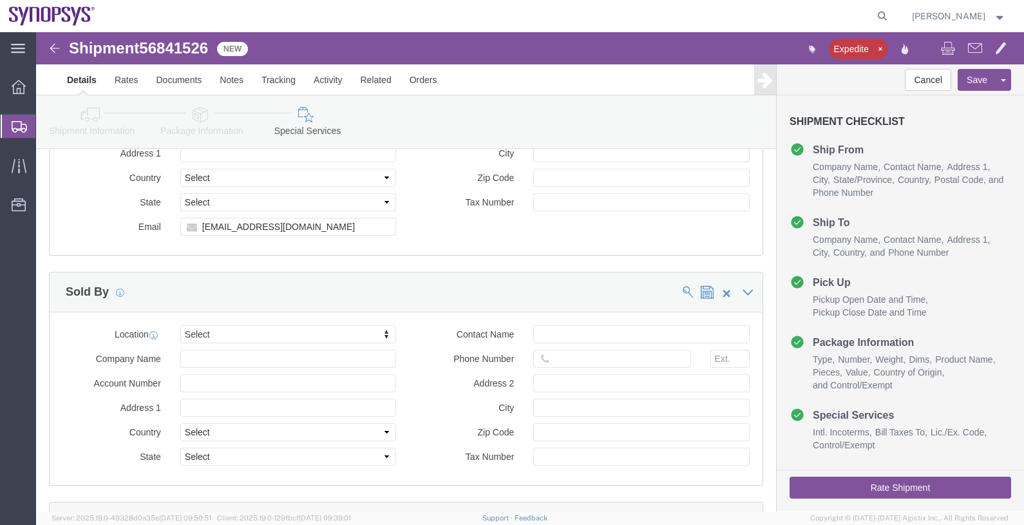
type input "Synopsys Sweden AB"
click input "Company Name"
type input "synopsys he"
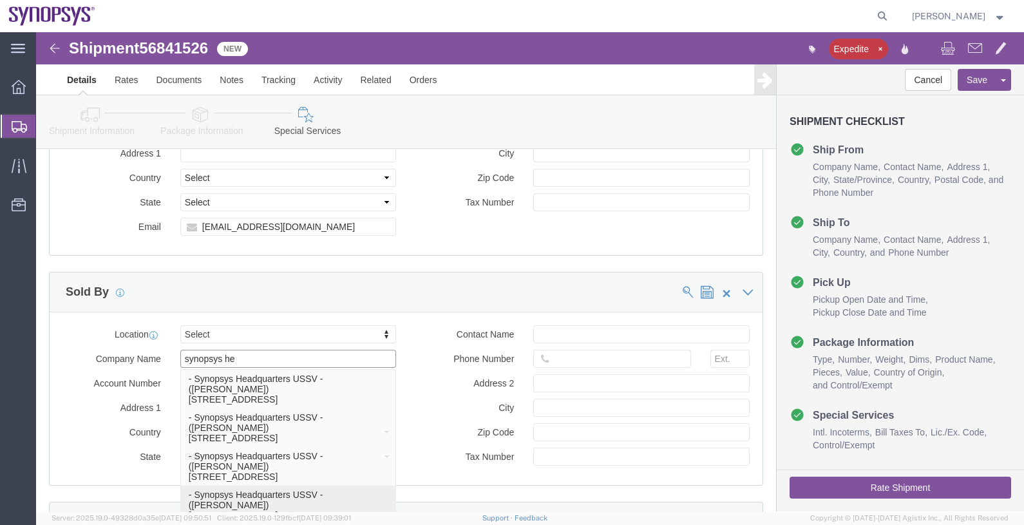
click p "- Synopsys Headquarters USSV - (Rafael Chacon) 675 Almanor Ave, Sunnyvale, CA, …"
type input "675 Almanor Ave"
select select "US"
type input "Rafael Chacon"
type input "650.584.5000"
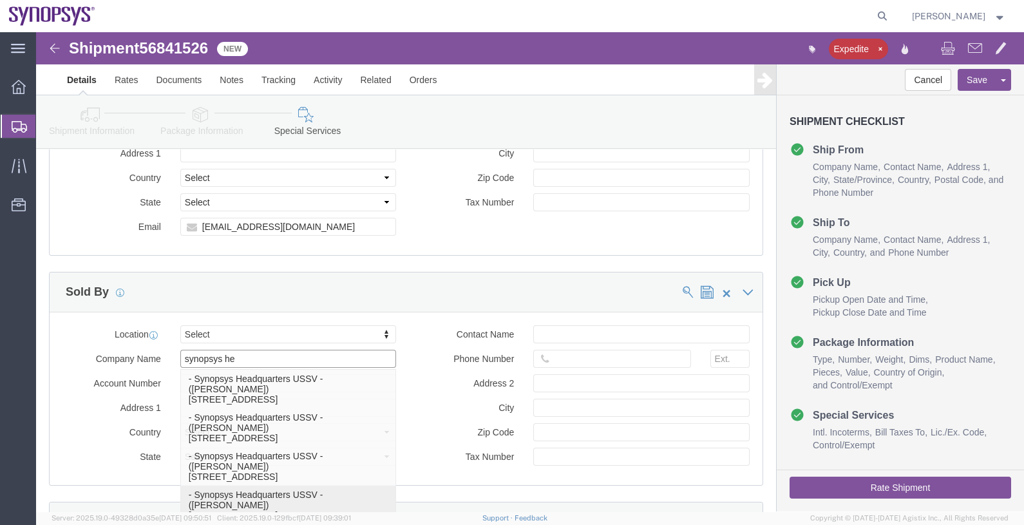
type input "Sunnyvale"
type input "94085"
type input "Synopsys Headquarters USSV"
select select "CA"
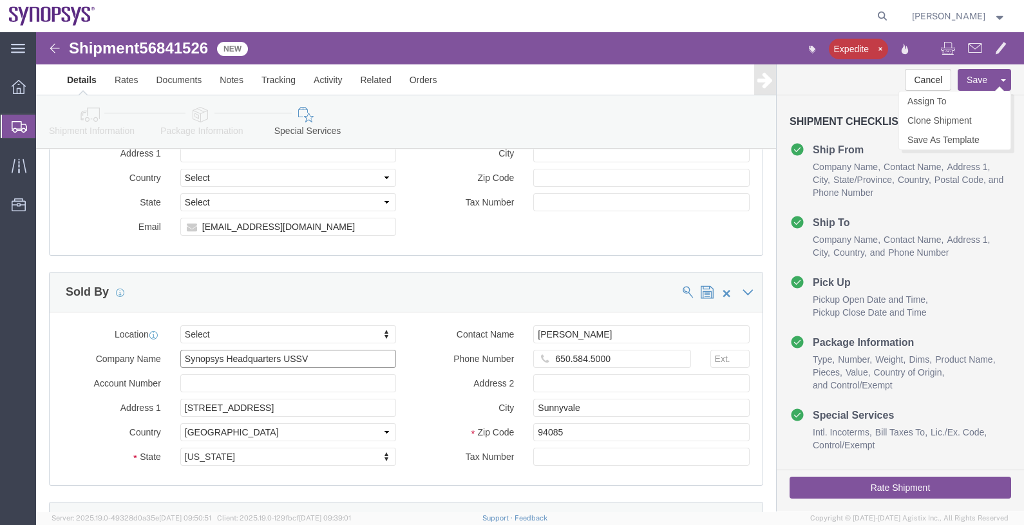
type input "Synopsys Headquarters USSV"
click button "Save"
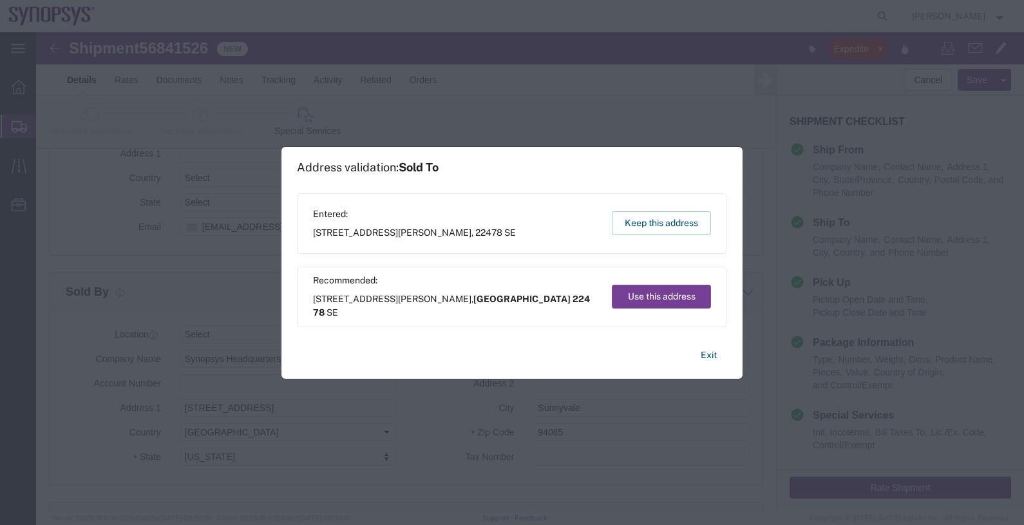
click at [652, 298] on button "Use this address" at bounding box center [661, 297] width 99 height 24
select select "27"
type input "224 78"
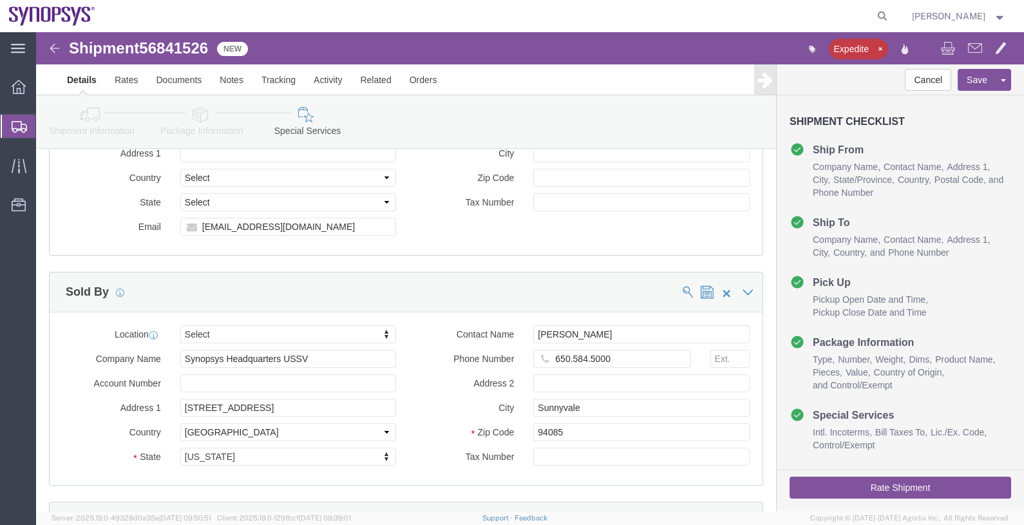
click at [46, 124] on span "Shipments" at bounding box center [40, 126] width 10 height 26
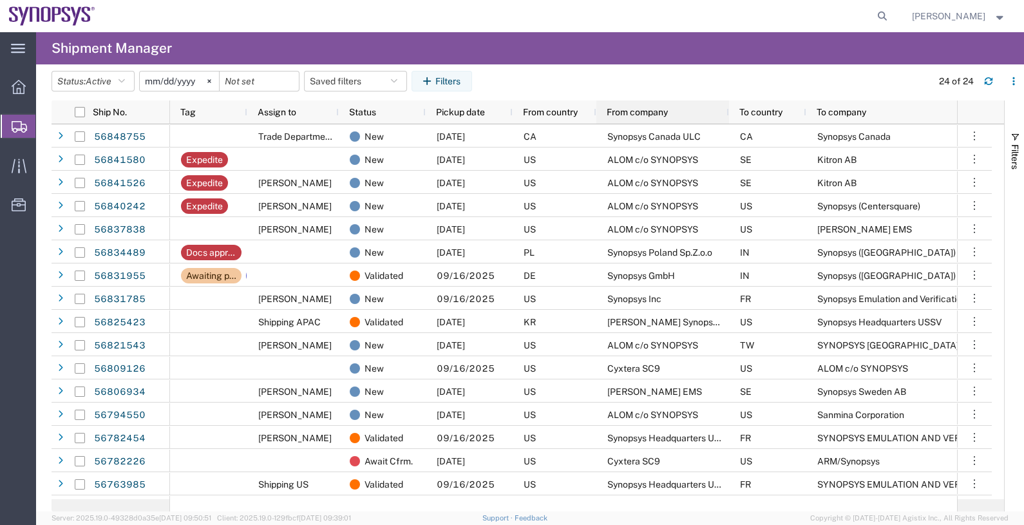
click at [630, 113] on span "From company" at bounding box center [637, 112] width 61 height 10
